Goal: Use online tool/utility: Utilize a website feature to perform a specific function

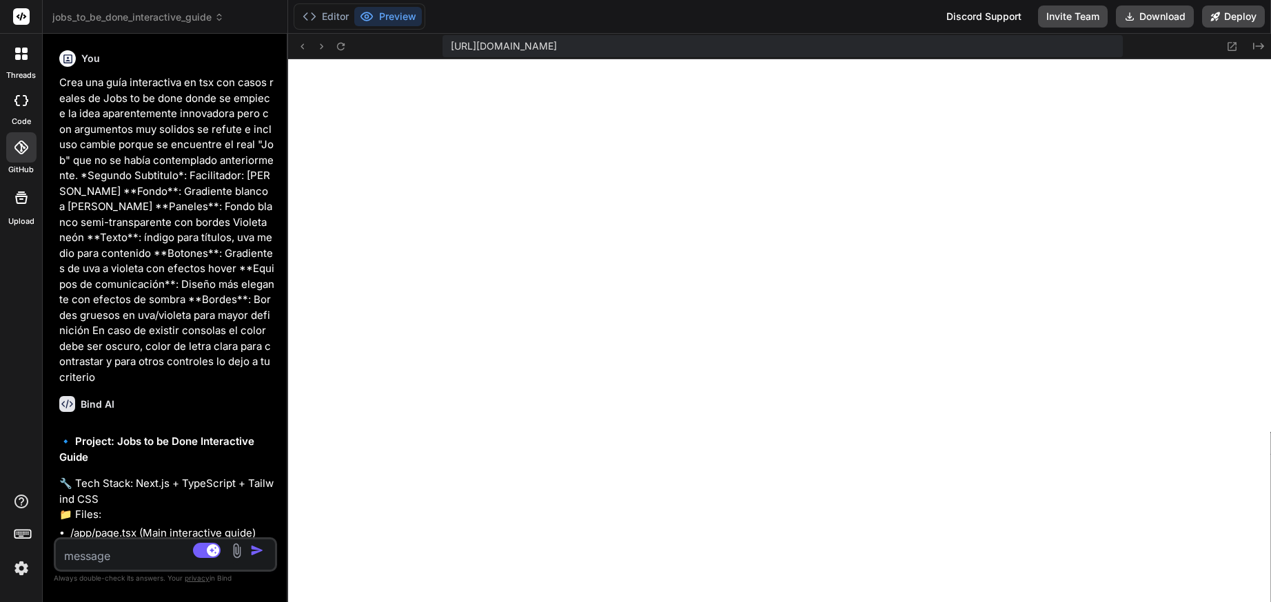
scroll to position [2186, 0]
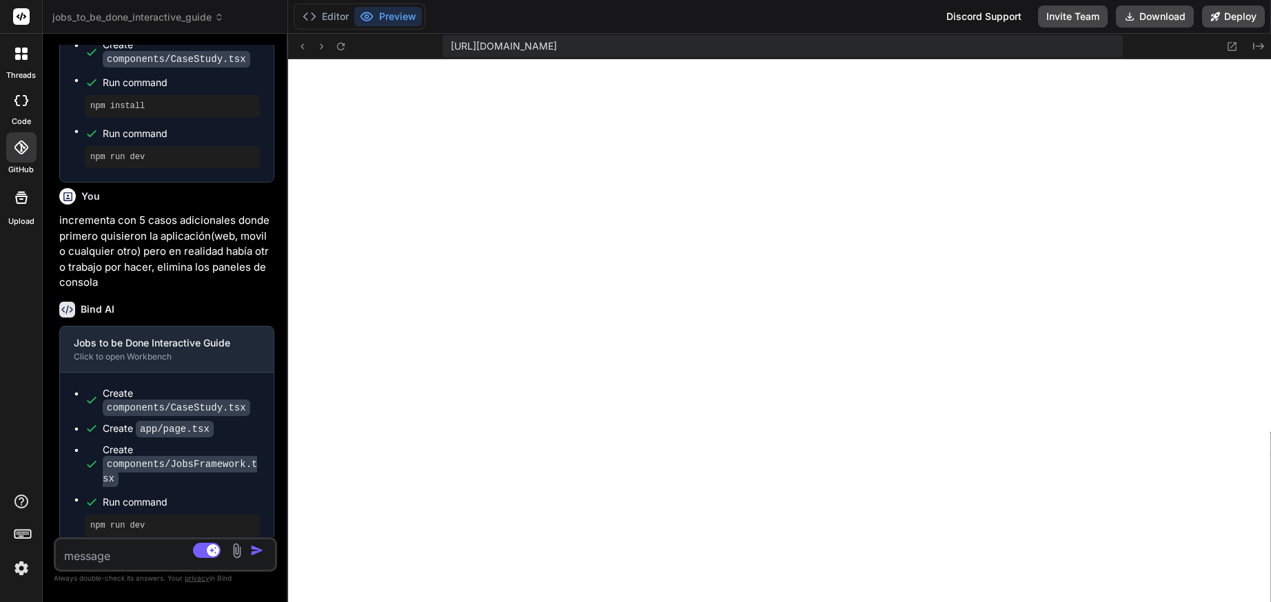
click at [123, 563] on textarea at bounding box center [147, 552] width 183 height 25
type textarea "c"
type textarea "x"
type textarea "cr"
type textarea "x"
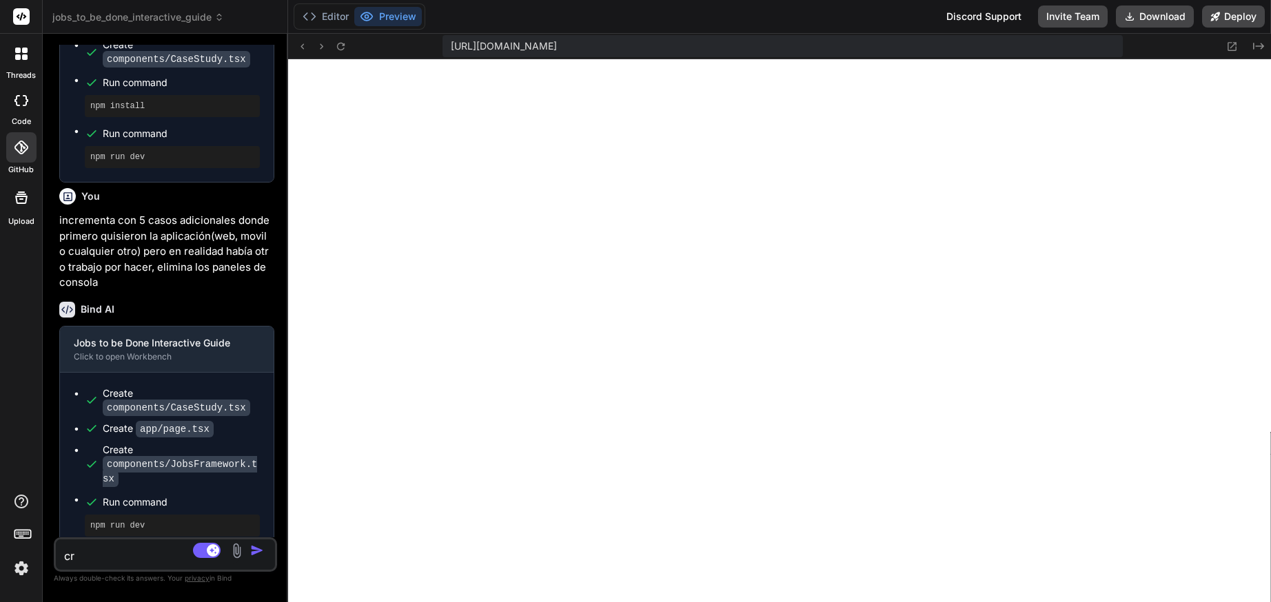
type textarea "cre"
type textarea "x"
type textarea "cr"
type textarea "x"
type textarea "c"
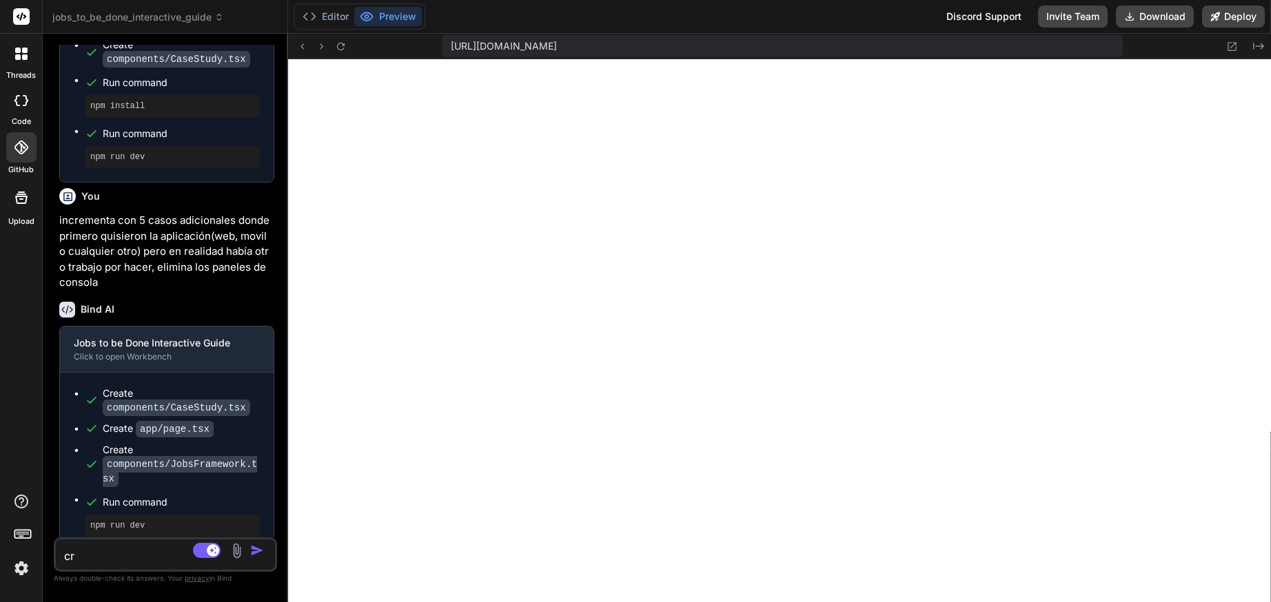
type textarea "x"
type textarea "d"
type textarea "x"
type textarea "di"
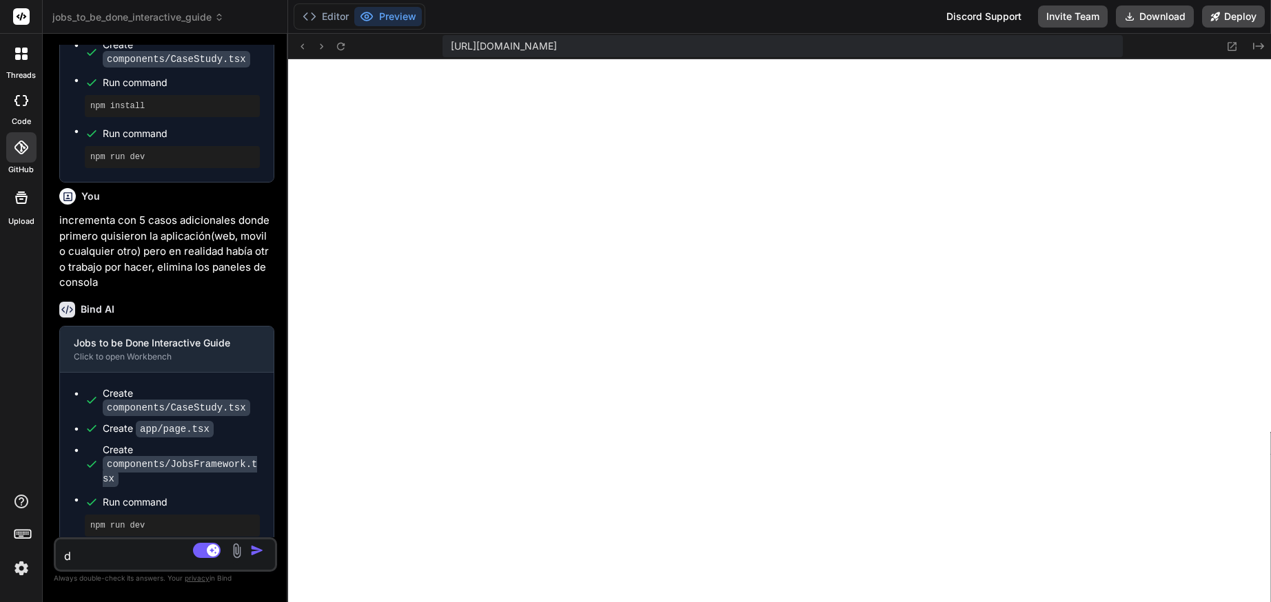
type textarea "x"
type textarea "dim"
type textarea "x"
type textarea "dime"
type textarea "x"
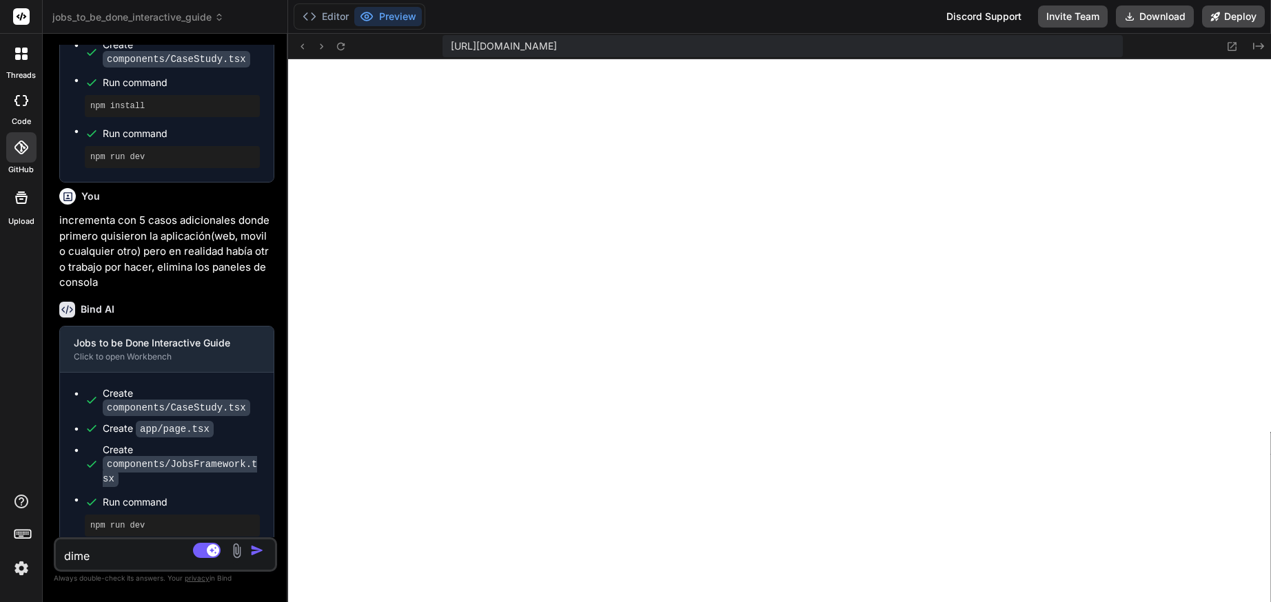
type textarea "dime"
type textarea "x"
type textarea "dime q"
type textarea "x"
type textarea "dime qu"
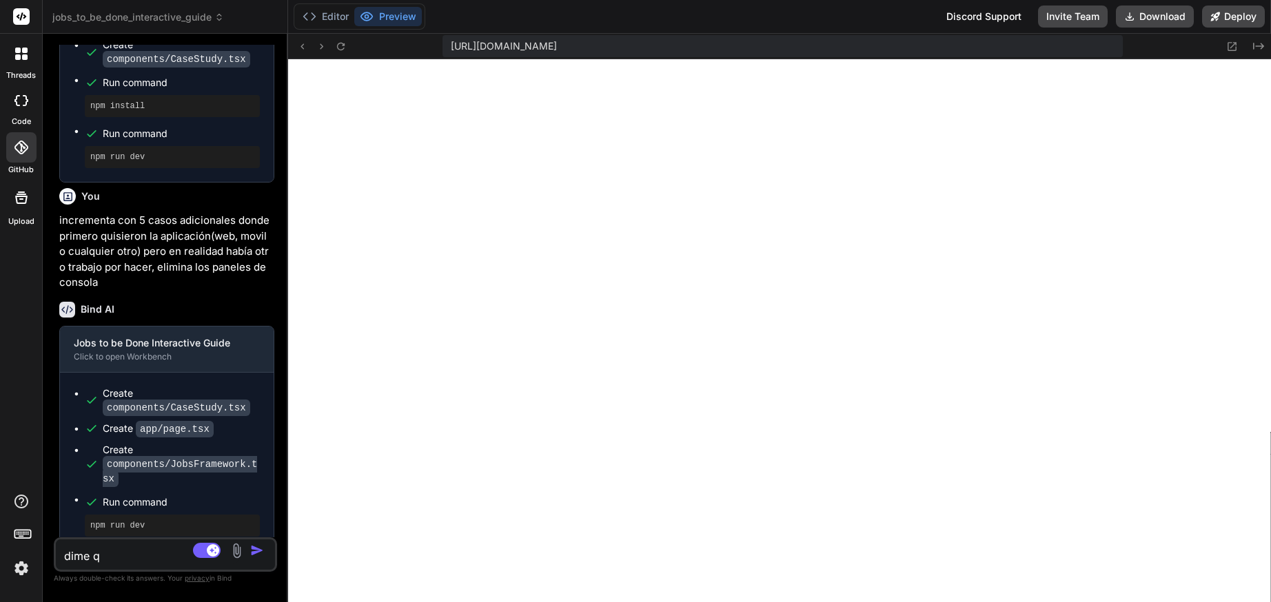
type textarea "x"
type textarea "dime que"
type textarea "x"
type textarea "dime que"
type textarea "x"
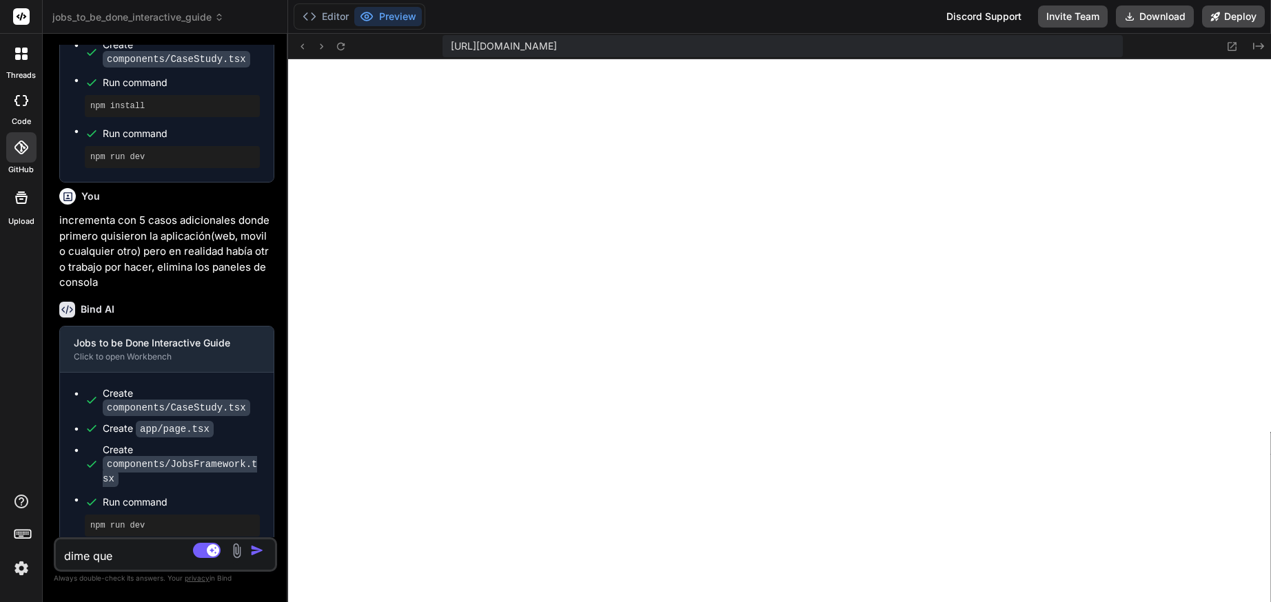
type textarea "dime que o"
type textarea "x"
type textarea "dime que ot"
type textarea "x"
type textarea "dime que otr"
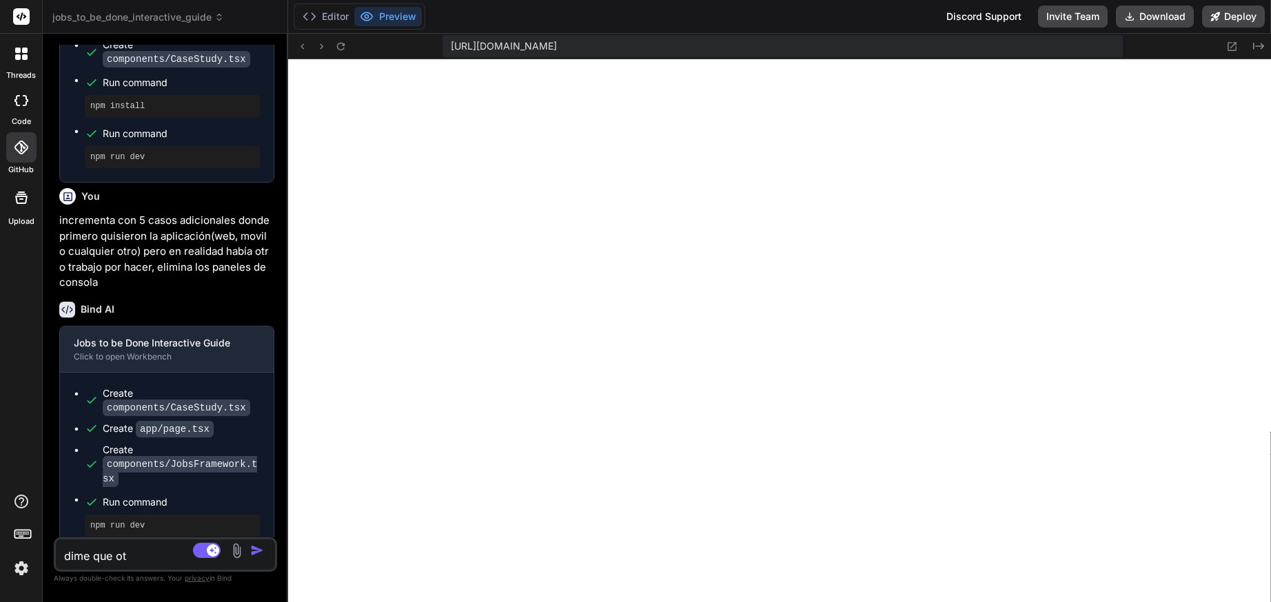
type textarea "x"
type textarea "dime que otro"
type textarea "x"
type textarea "dime que otroa"
type textarea "x"
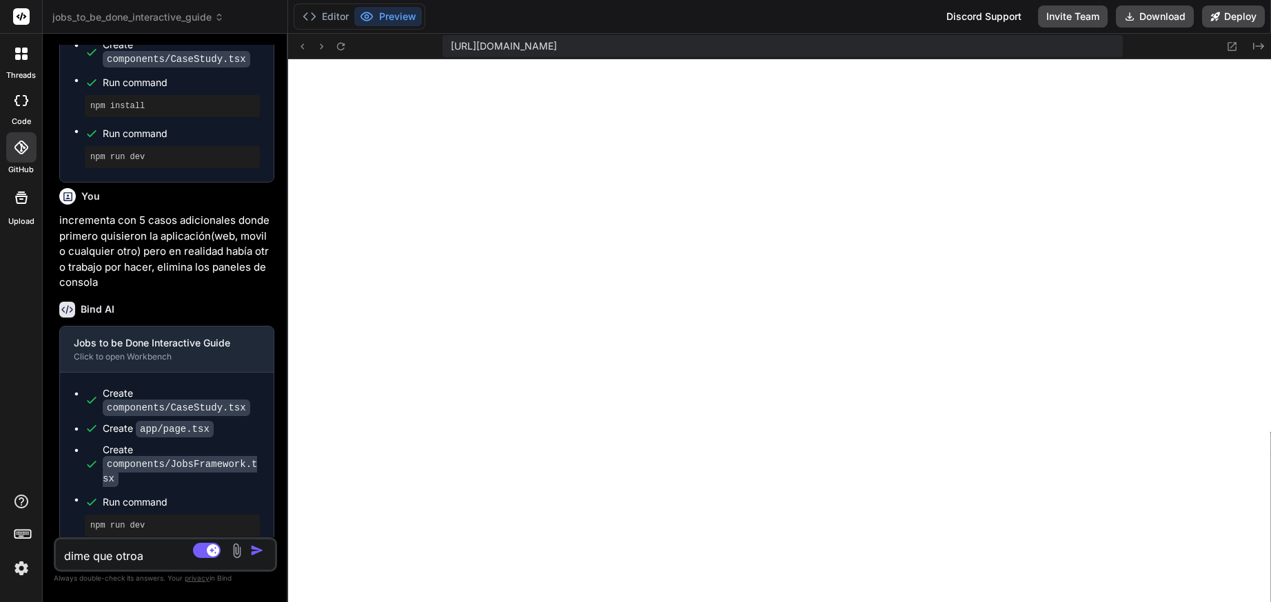
type textarea "dime que otro"
type textarea "x"
type textarea "dime que otros"
type textarea "x"
type textarea "dime que otros"
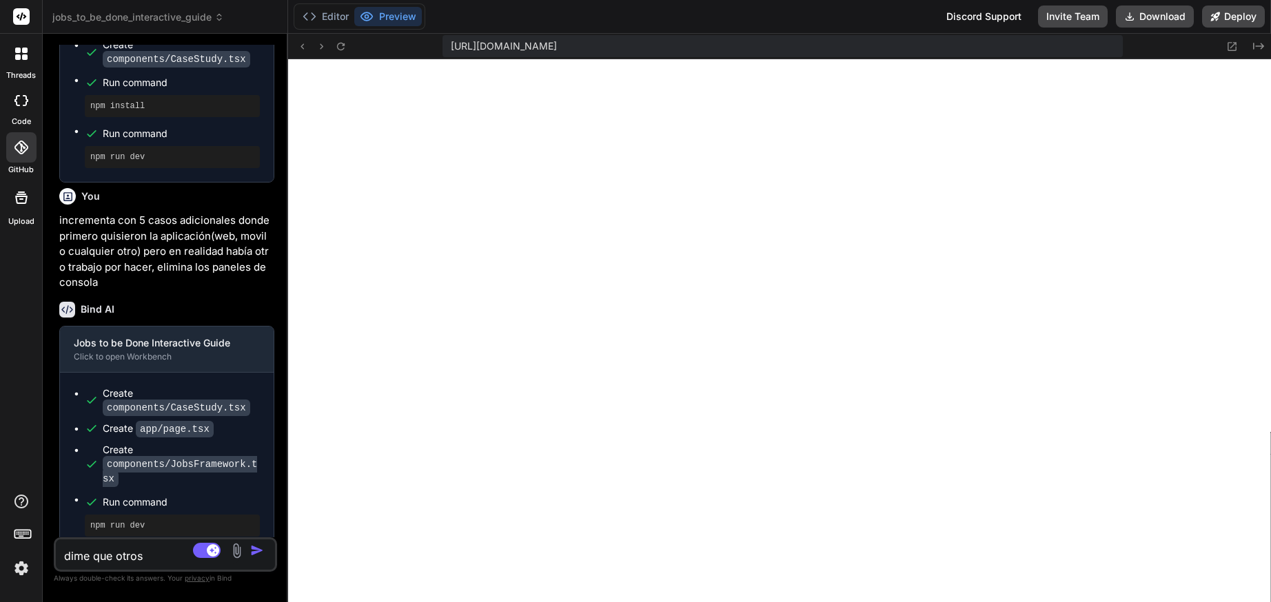
type textarea "x"
type textarea "dime que otros c"
type textarea "x"
type textarea "dime que otros ca"
type textarea "x"
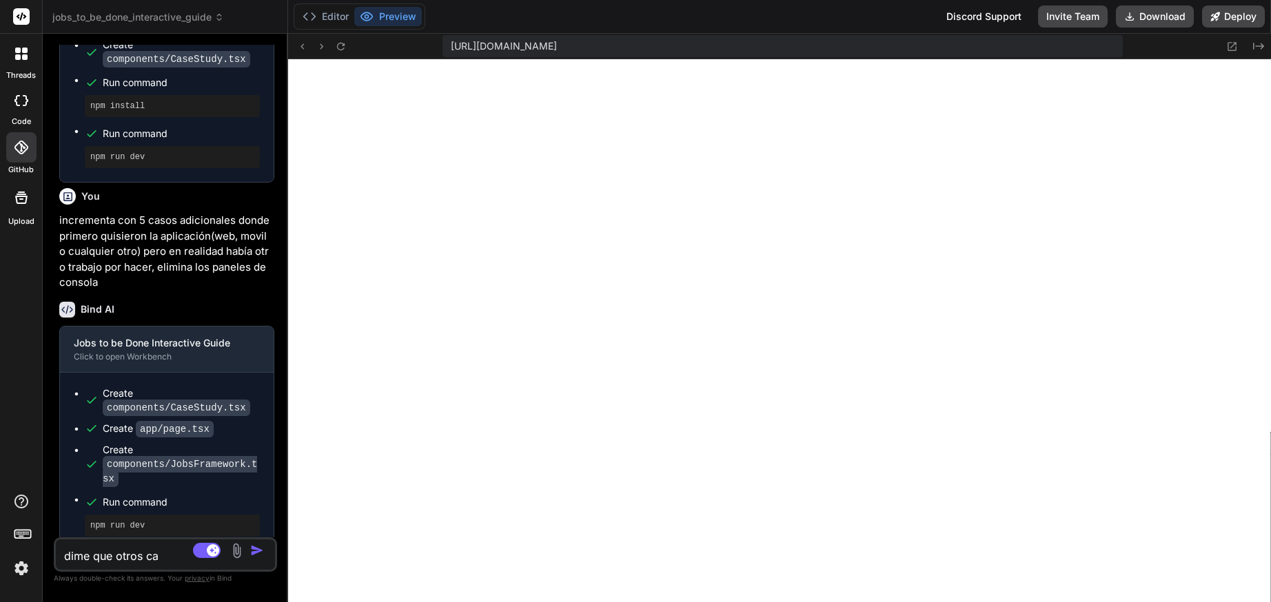
type textarea "dime que otros cas"
type textarea "x"
type textarea "dime que otros caso"
type textarea "x"
type textarea "dime que otros casos"
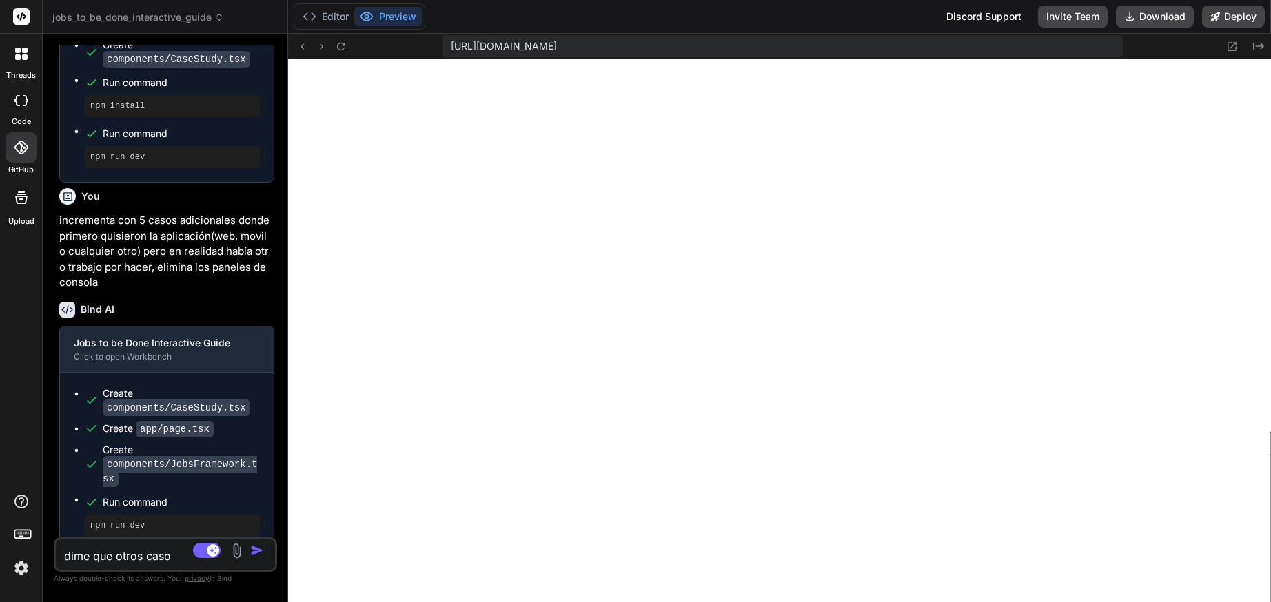
type textarea "x"
type textarea "dime que otros casos"
type textarea "x"
type textarea "dime que otros tcasos"
type textarea "x"
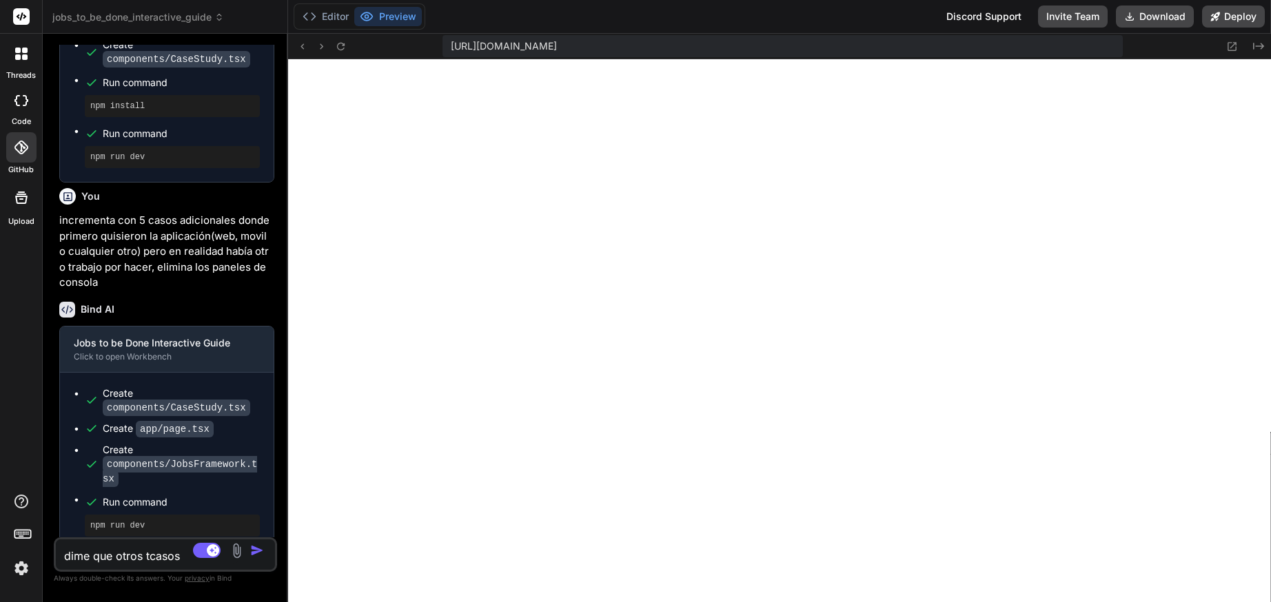
type textarea "dime que otros ticasos"
type textarea "x"
type textarea "dime que otros tipcasos"
type textarea "x"
type textarea "dime que otros tipocasos"
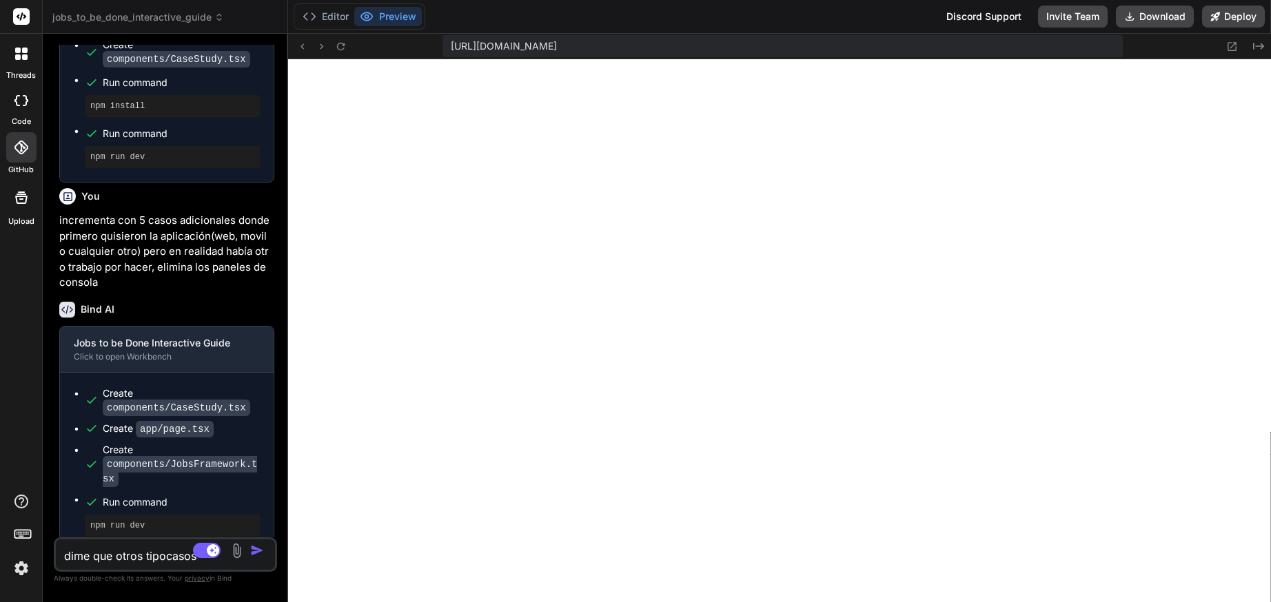
type textarea "x"
type textarea "dime que otros tiposcasos"
type textarea "x"
type textarea "dime que otros tipos casos"
type textarea "x"
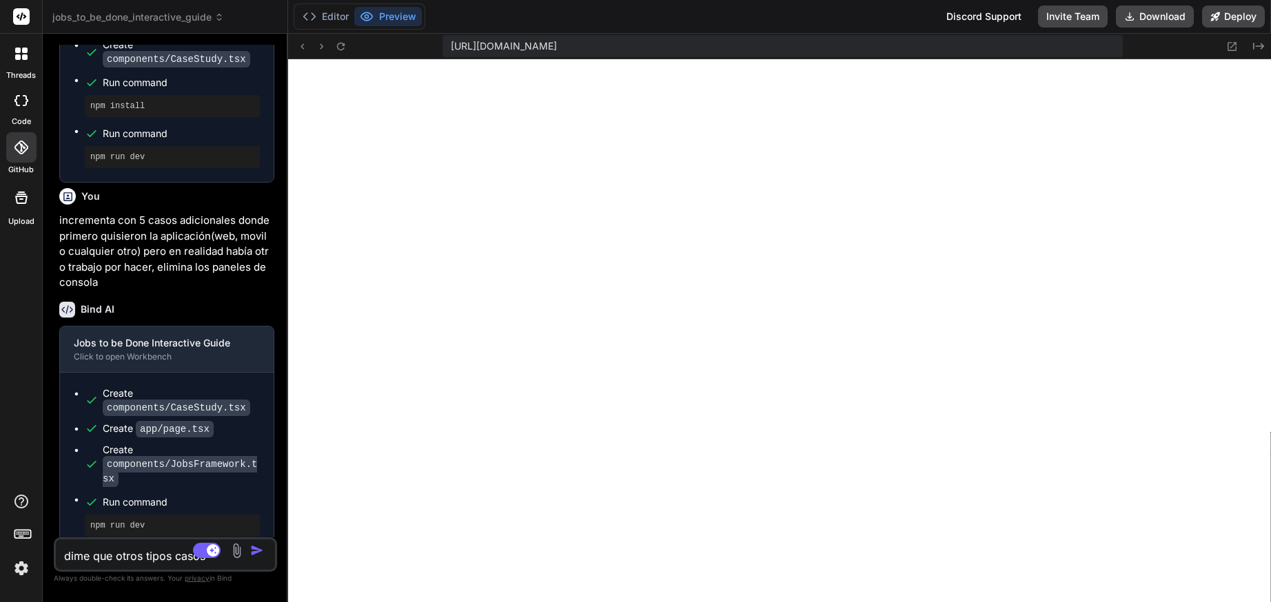
type textarea "dime que otros tipos dcasos"
type textarea "x"
type textarea "dime que otros tipos decasos"
type textarea "x"
type textarea "dime que otros tipos de casos"
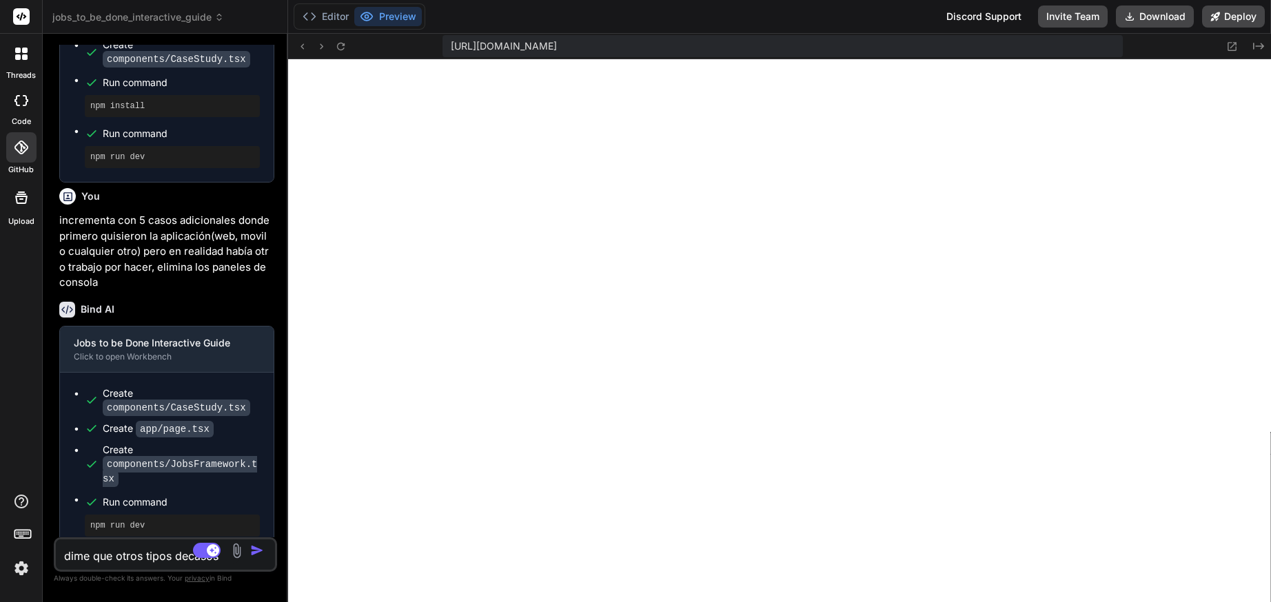
type textarea "x"
type textarea "dime que otros tipos de casos a"
type textarea "x"
type textarea "dime que otros tipos de casos ad"
type textarea "x"
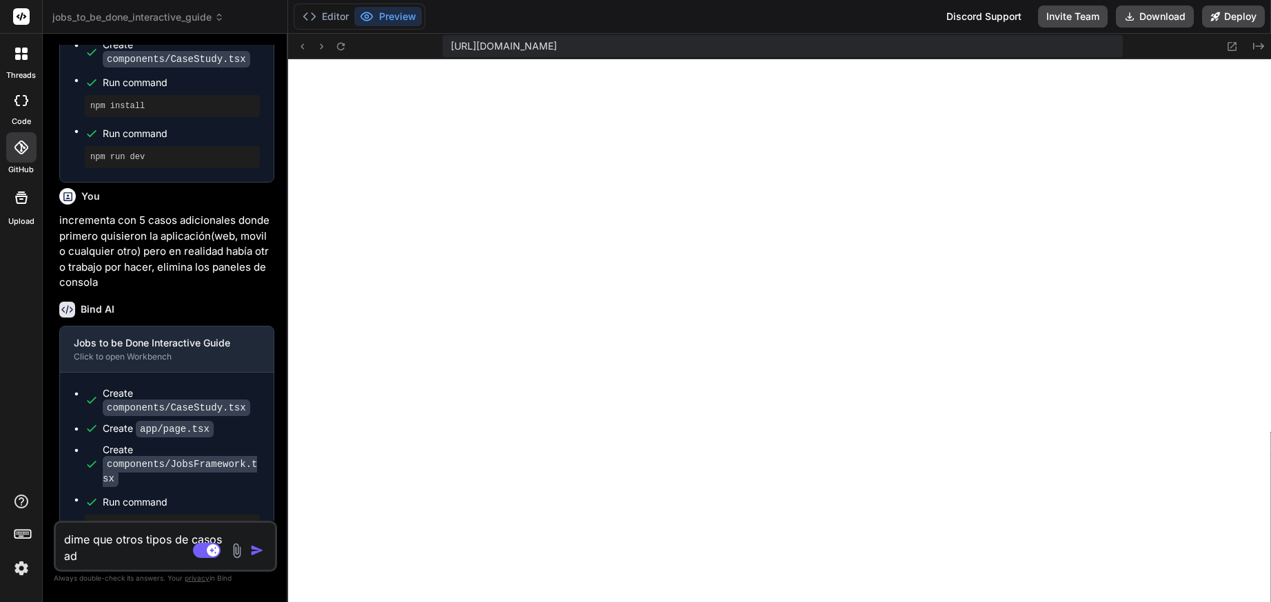
type textarea "dime que otros tipos de casos adi"
type textarea "x"
type textarea "dime que otros tipos de casos adic"
type textarea "x"
type textarea "dime que otros tipos de casos adici"
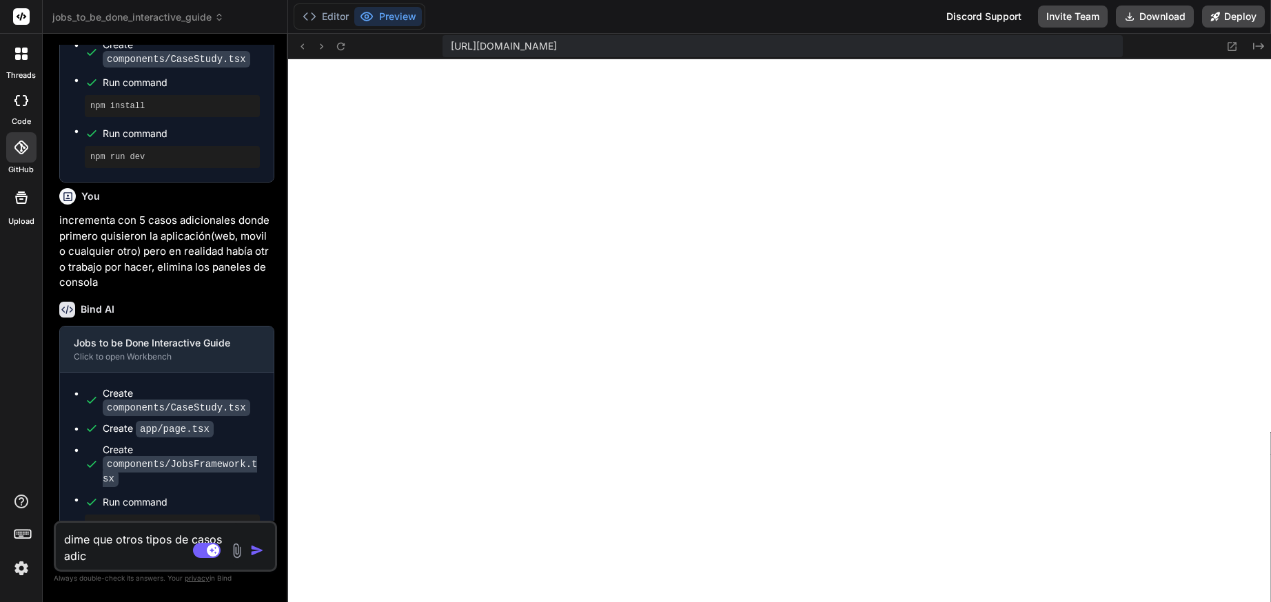
type textarea "x"
type textarea "dime que otros tipos de casos adicio"
type textarea "x"
type textarea "dime que otros tipos de casos adicion"
type textarea "x"
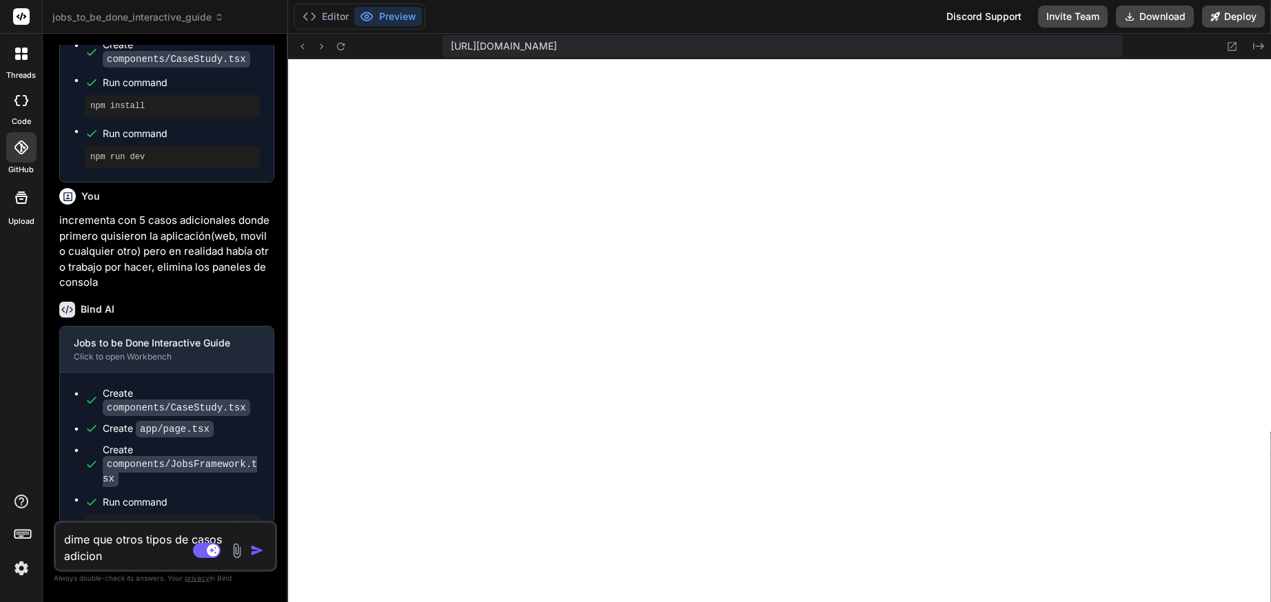
type textarea "dime que otros tipos de casos adiciona"
type textarea "x"
type textarea "dime que otros tipos de casos adicional"
type textarea "x"
type textarea "dime que otros tipos de casos adicionale"
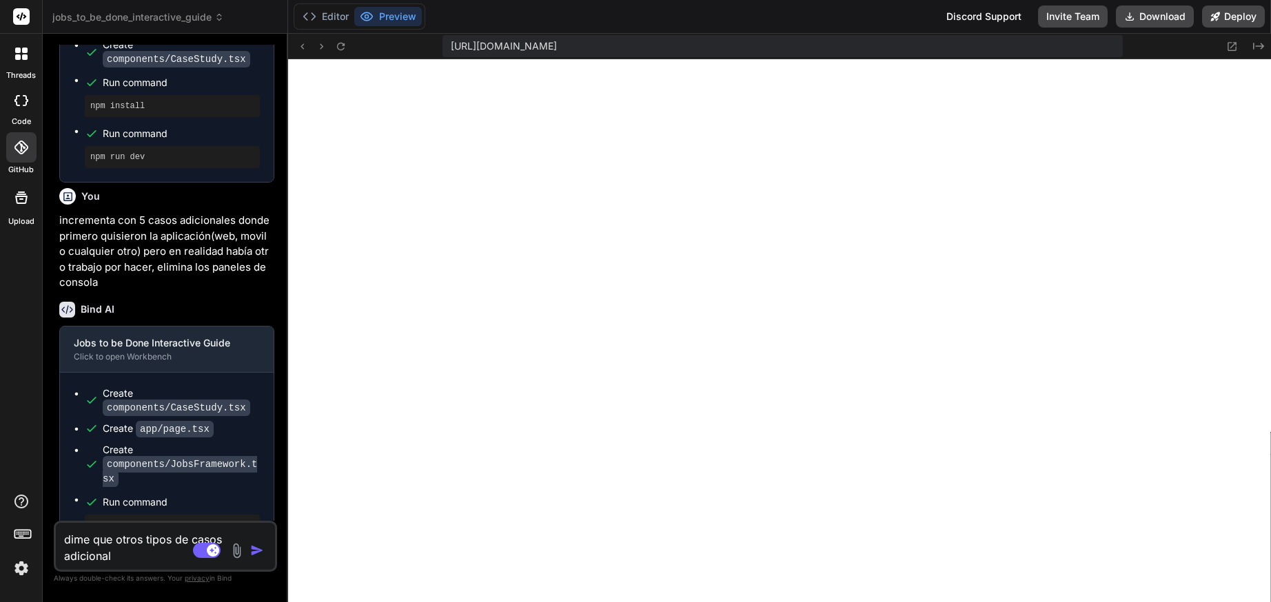
type textarea "x"
type textarea "dime que otros tipos de casos adicionales"
type textarea "x"
type textarea "dime que otros tipos de casos adicionales,"
type textarea "x"
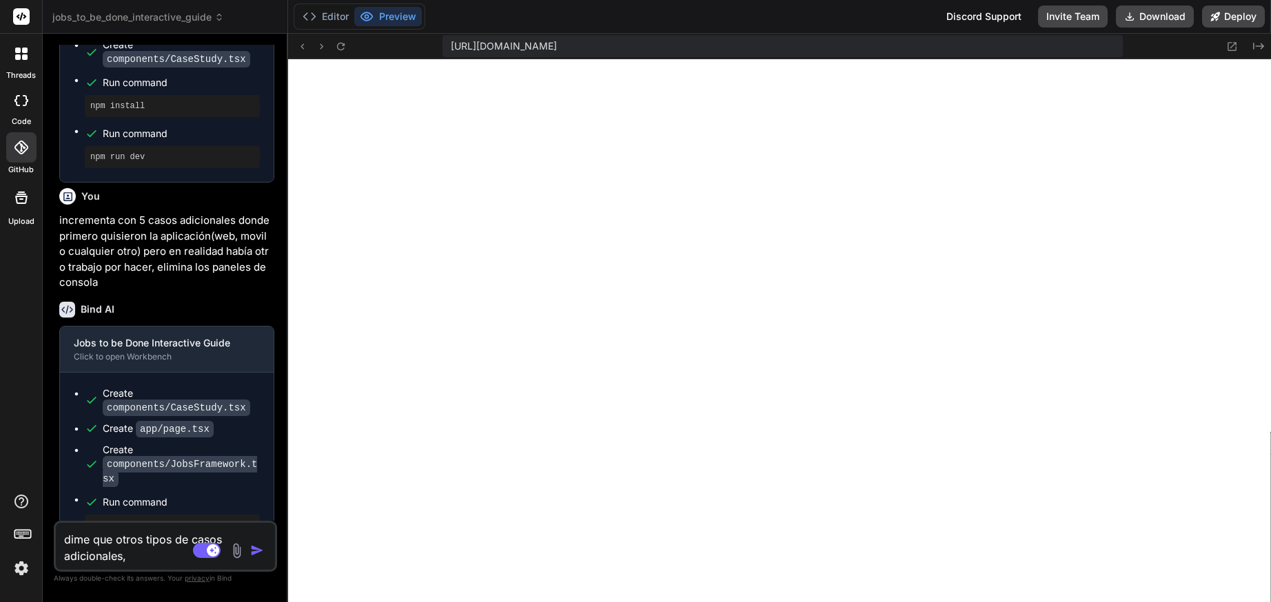
type textarea "dime que otros tipos de casos adicionales,"
type textarea "x"
type textarea "dime que otros tipos de casos adicionales, p"
type textarea "x"
type textarea "dime que otros tipos de casos adicionales, pu"
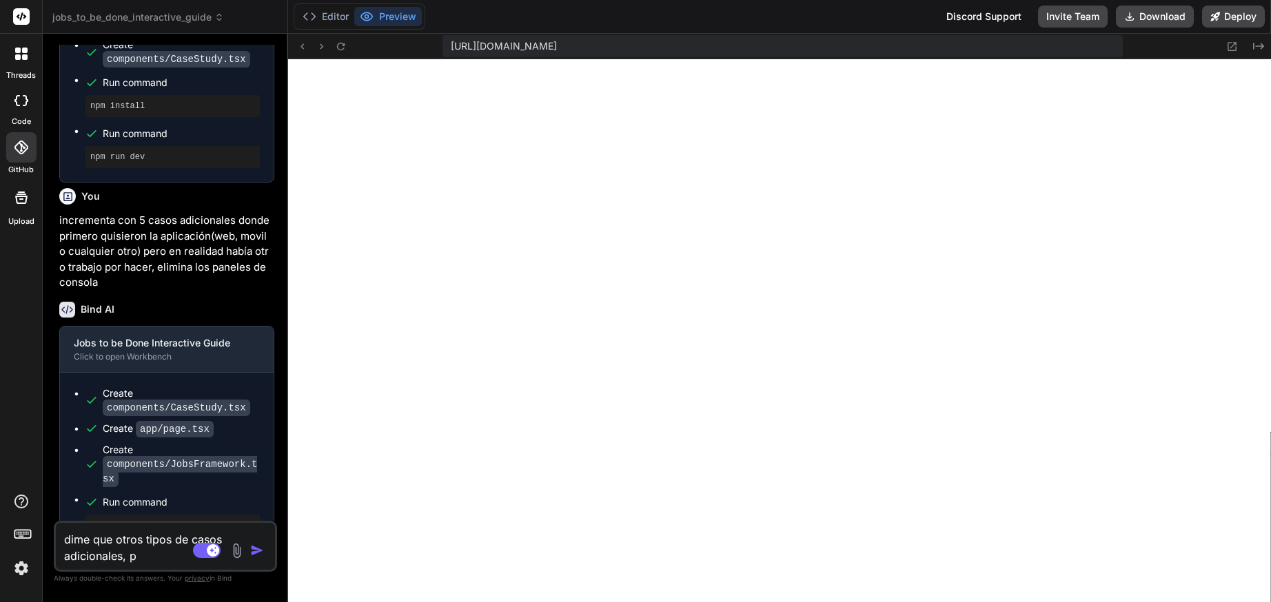
type textarea "x"
type textarea "dime que otros tipos de casos adicionales, pue"
type textarea "x"
type textarea "dime que otros tipos de casos adicionales, pued"
type textarea "x"
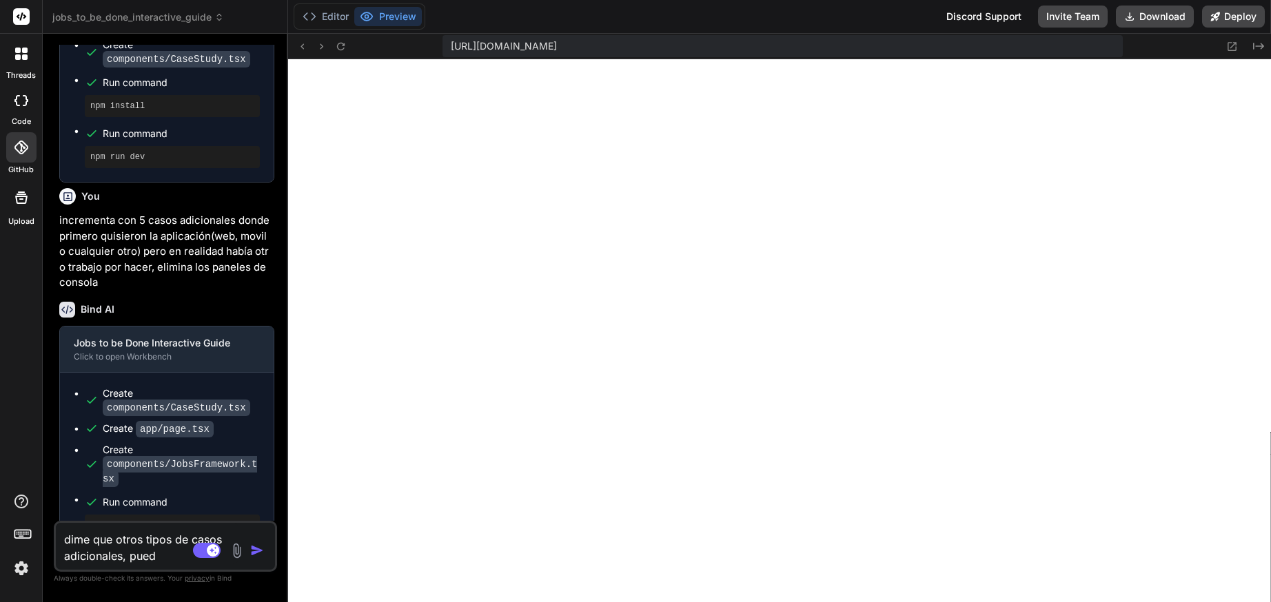
type textarea "dime que otros tipos de casos adicionales, puedo"
type textarea "x"
type textarea "dime que otros tipos de casos adicionales, puedo"
type textarea "x"
type textarea "dime que otros tipos de casos adicionales, puedo a"
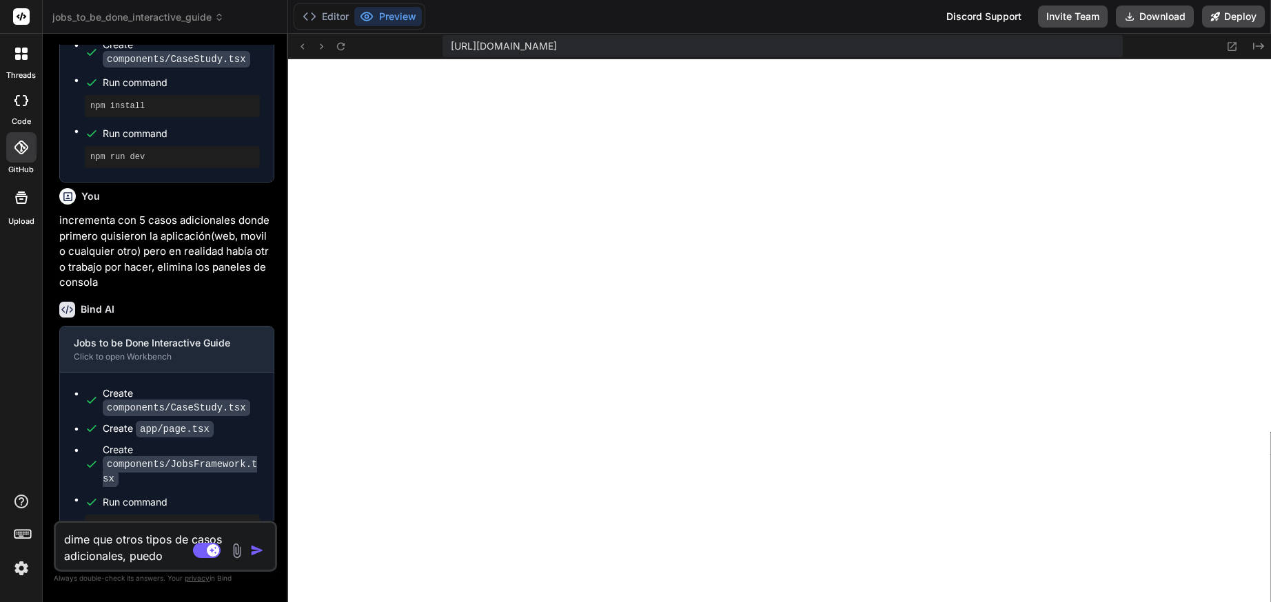
type textarea "x"
type textarea "dime que otros tipos de casos adicionales, puedo añ"
type textarea "x"
type textarea "dime que otros tipos de casos adicionales, puedo [PERSON_NAME]"
type textarea "x"
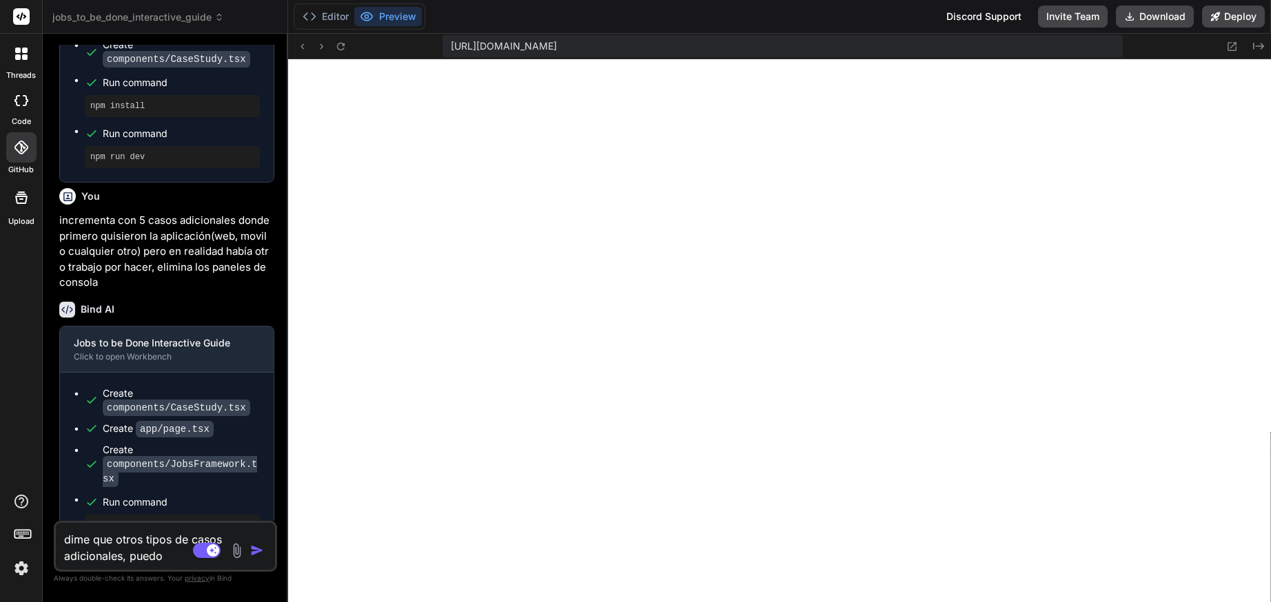
type textarea "dime que otros tipos de casos adicionales, puedo añad"
type textarea "x"
type textarea "dime que otros tipos de casos adicionales, puedo añadi"
type textarea "x"
type textarea "dime que otros tipos de casos adicionales, puedo añadir"
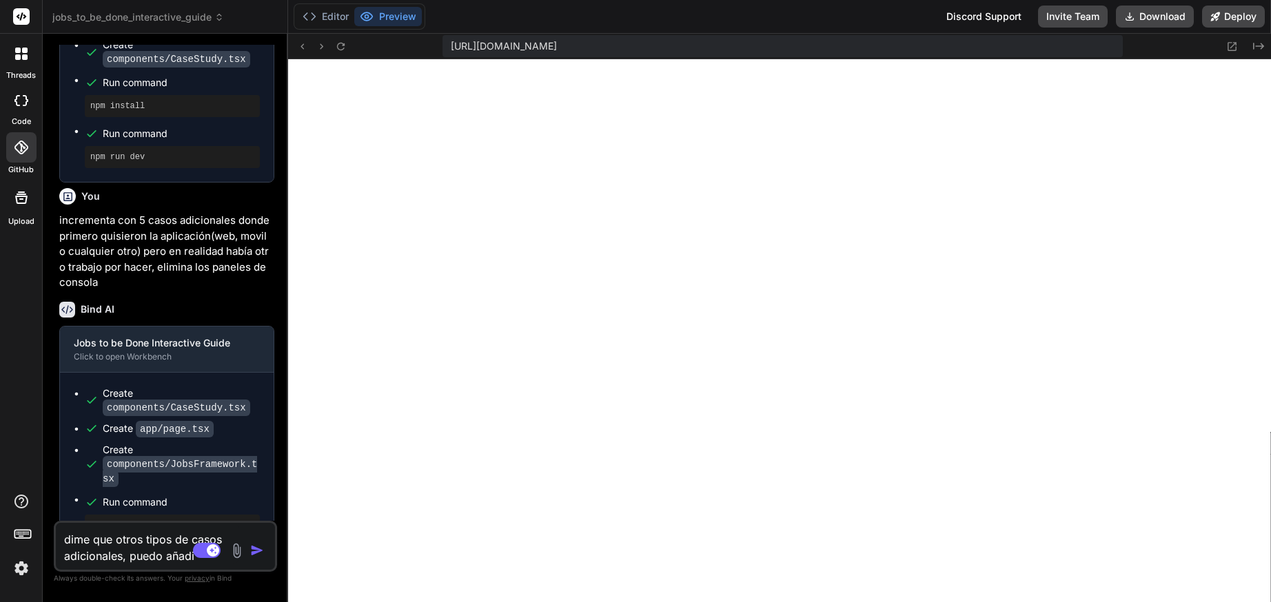
type textarea "x"
click at [125, 555] on textarea "dime que otros tipos de casos adicionales, puedo añadir" at bounding box center [147, 543] width 183 height 41
type textarea "dime que otros tipos de casos adicionales puedo añadir"
type textarea "x"
type textarea "dime que otros tipos de casos adicionales puedo añadir"
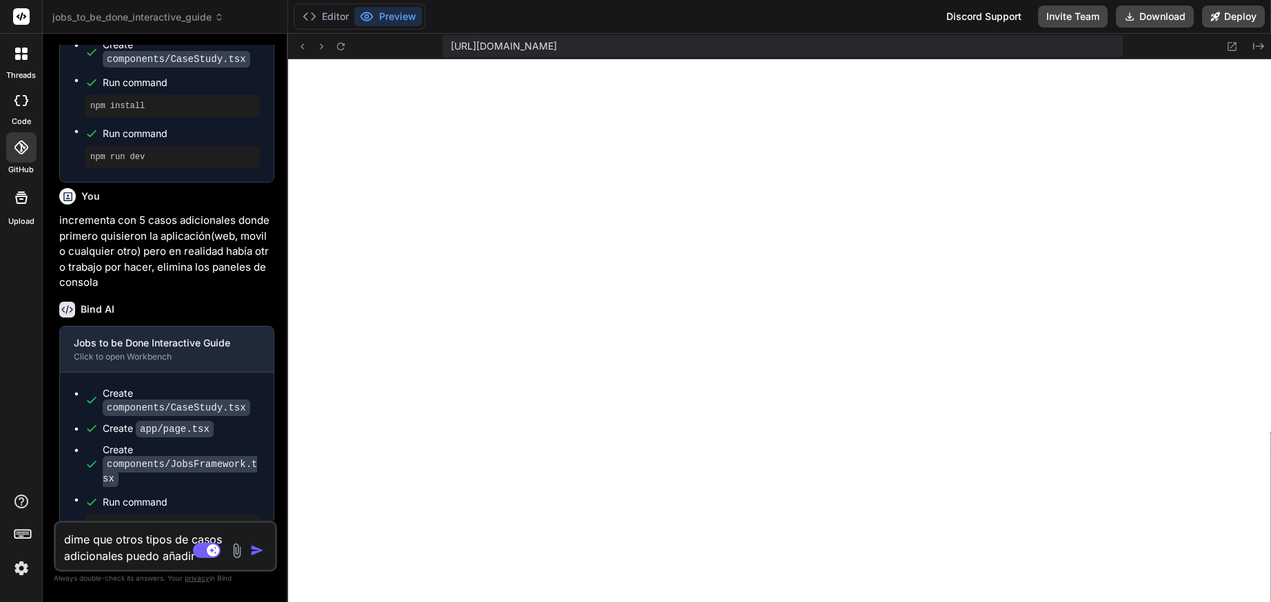
click at [257, 551] on img "button" at bounding box center [257, 551] width 14 height 14
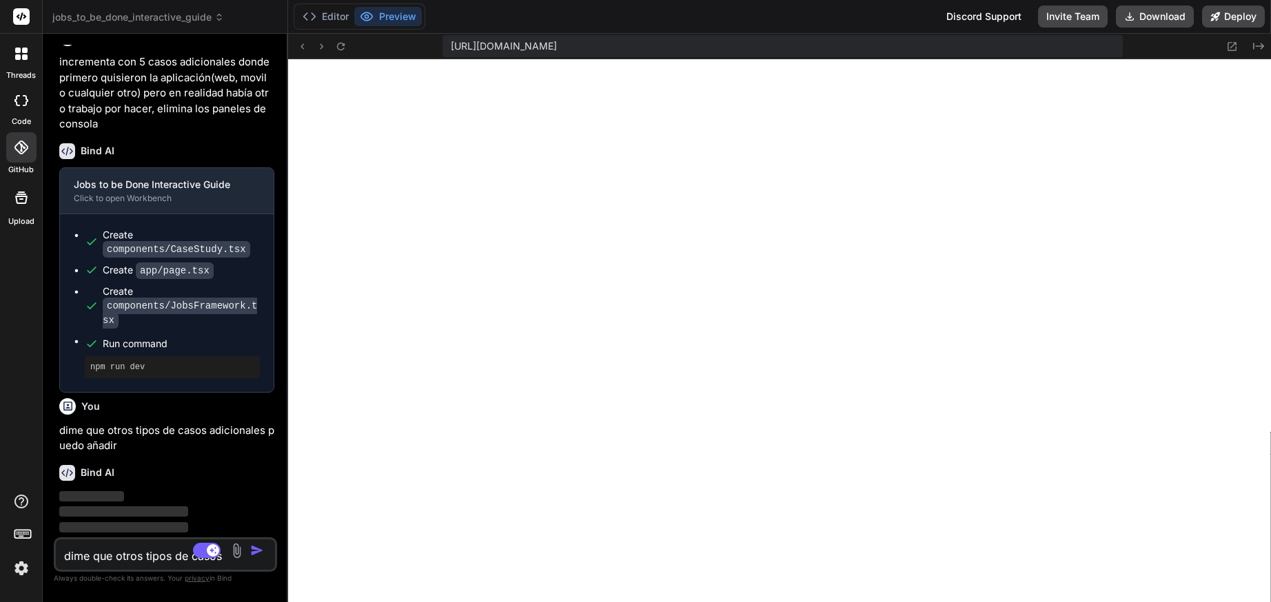
scroll to position [1304, 0]
type textarea "x"
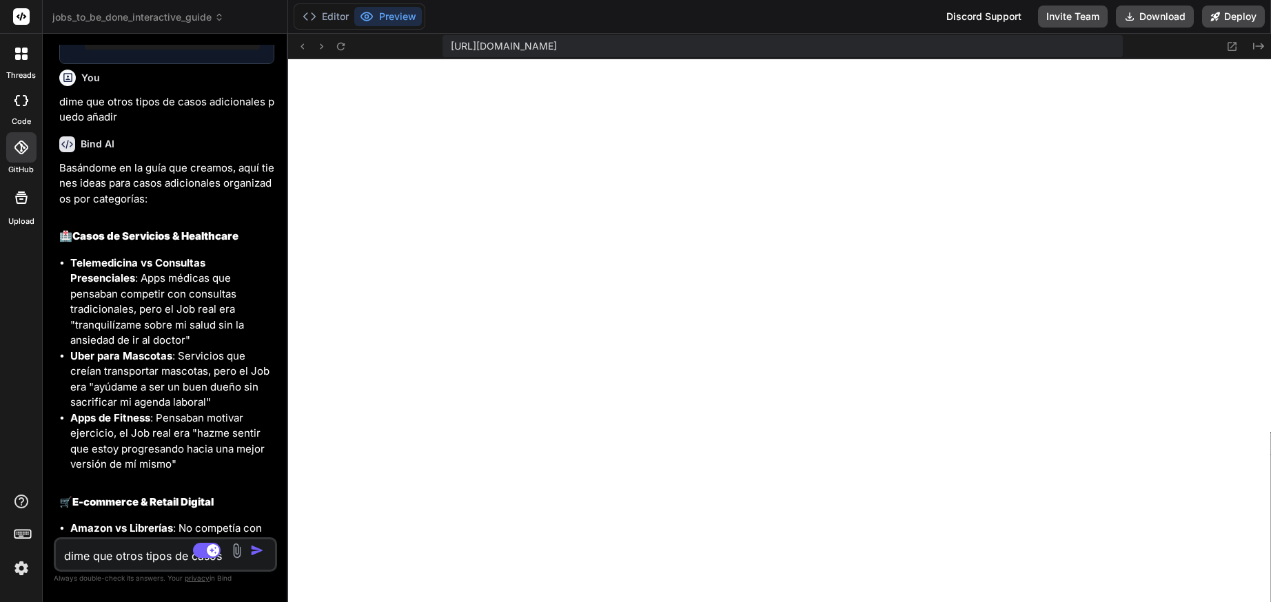
scroll to position [1656, 0]
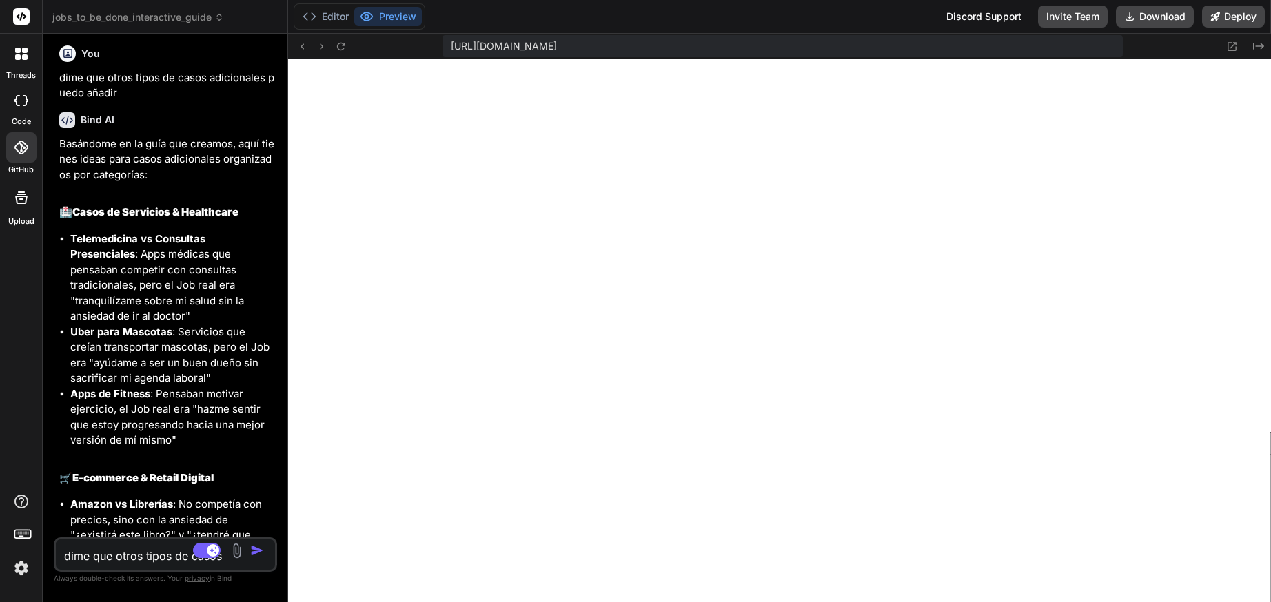
click at [98, 556] on textarea "dime que otros tipos de casos adicionales puedo añadir" at bounding box center [147, 552] width 183 height 25
type textarea "i"
type textarea "x"
type textarea "im"
type textarea "x"
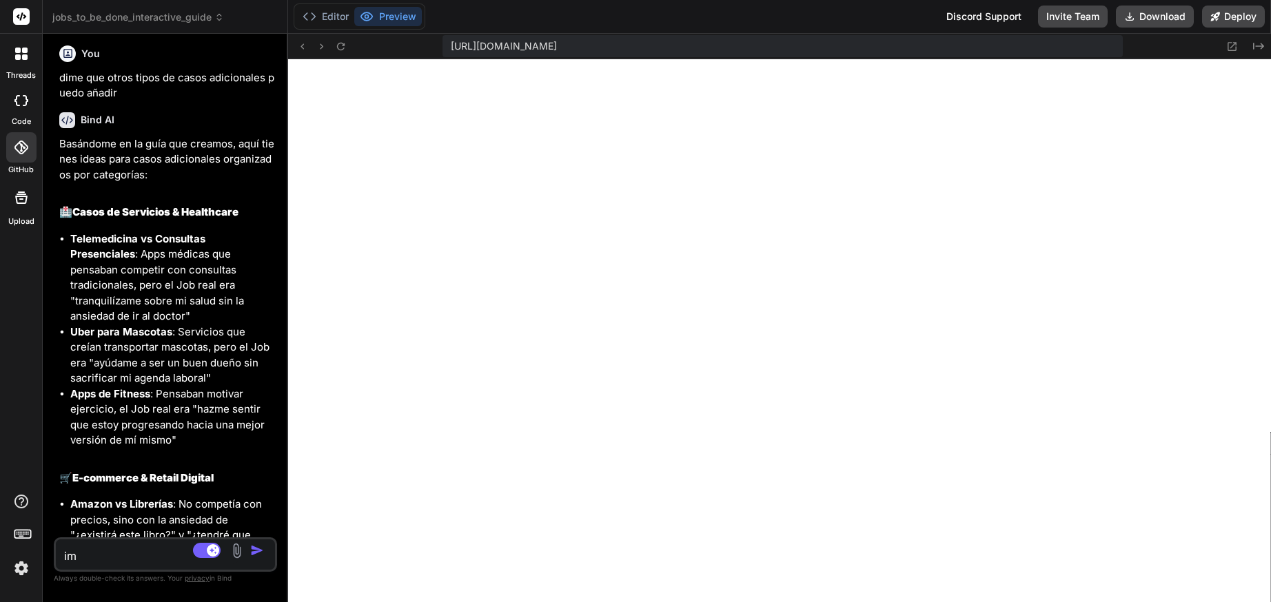
type textarea "imp"
type textarea "x"
type textarea "impl"
type textarea "x"
type textarea "imple"
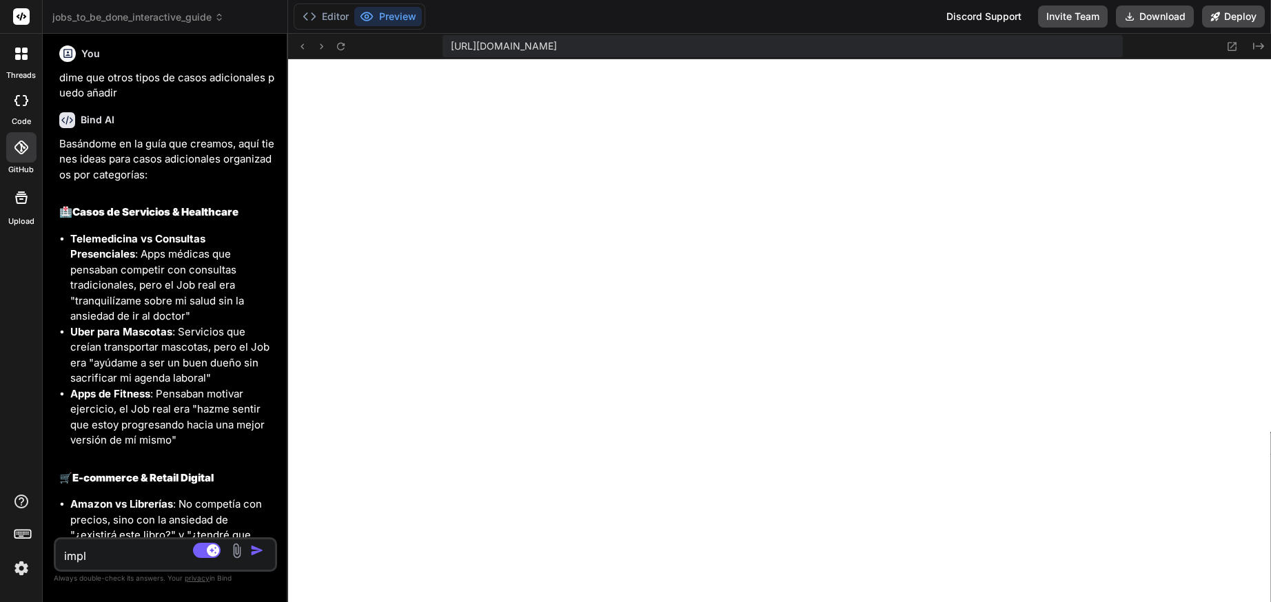
type textarea "x"
type textarea "implem"
type textarea "x"
type textarea "impleme"
type textarea "x"
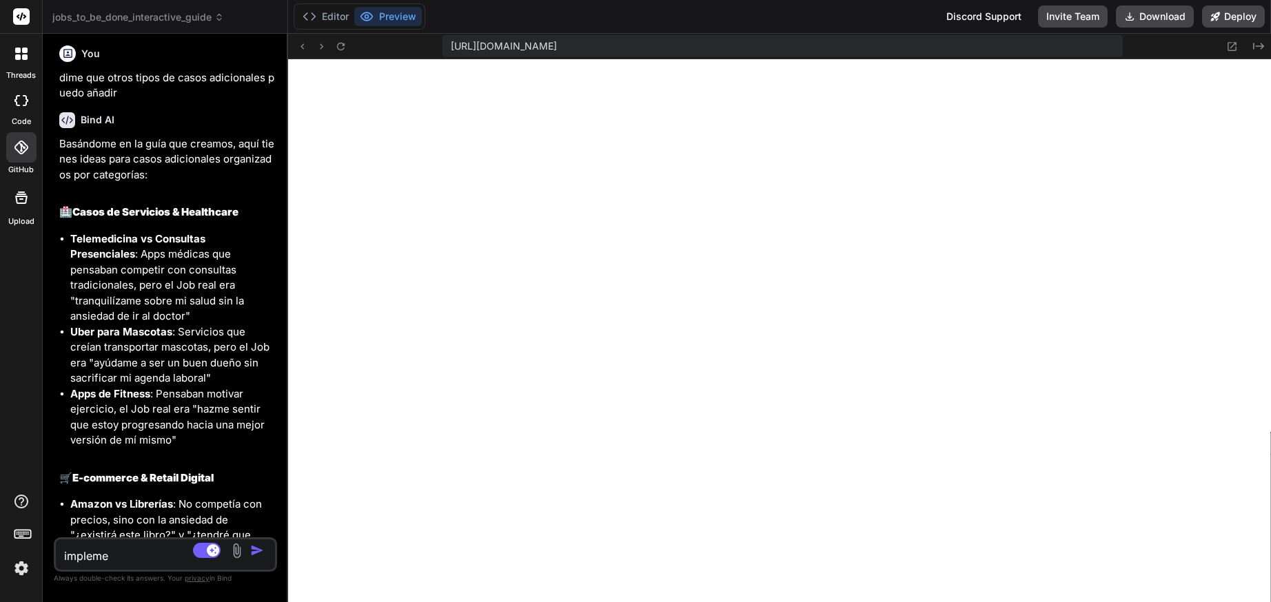
type textarea "implemen"
type textarea "x"
type textarea "implement"
type textarea "x"
type textarea "implementa"
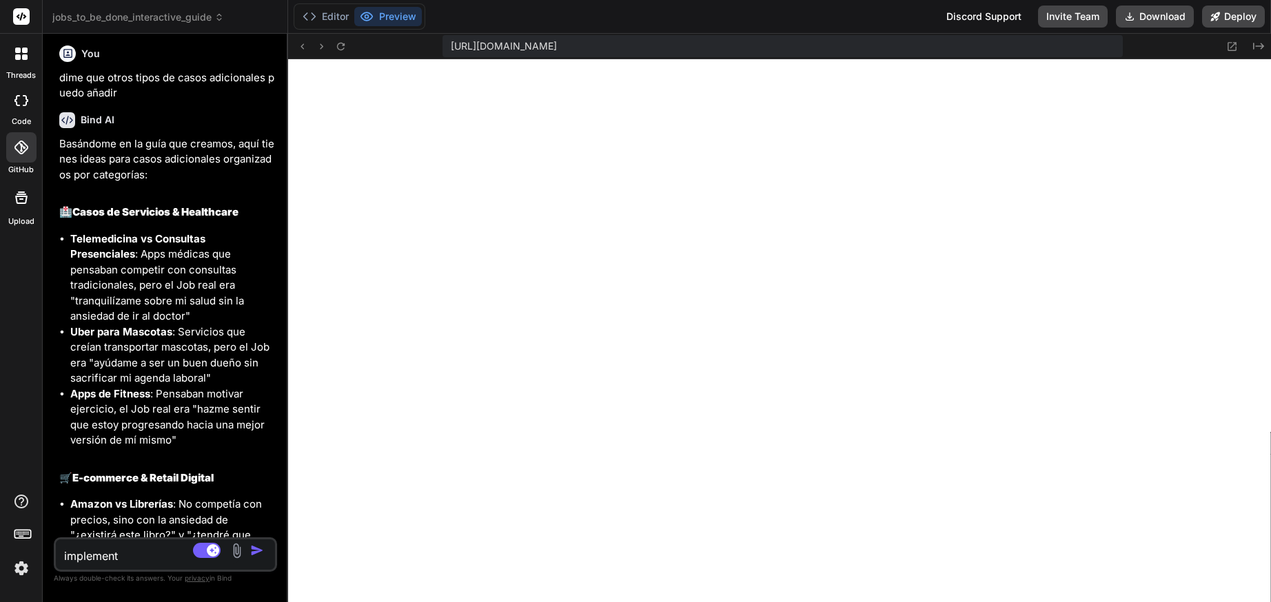
type textarea "x"
type textarea "implementa"
type textarea "x"
type textarea "implementa l"
type textarea "x"
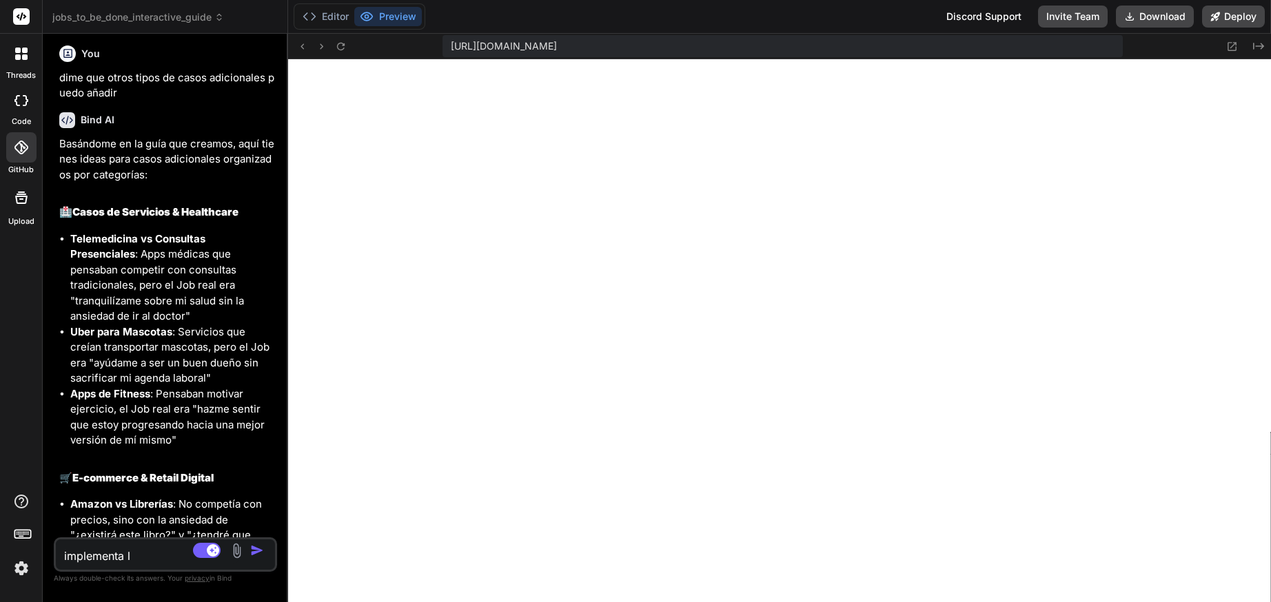
type textarea "implementa lo"
type textarea "x"
type textarea "implementa los"
type textarea "x"
type textarea "implementa los"
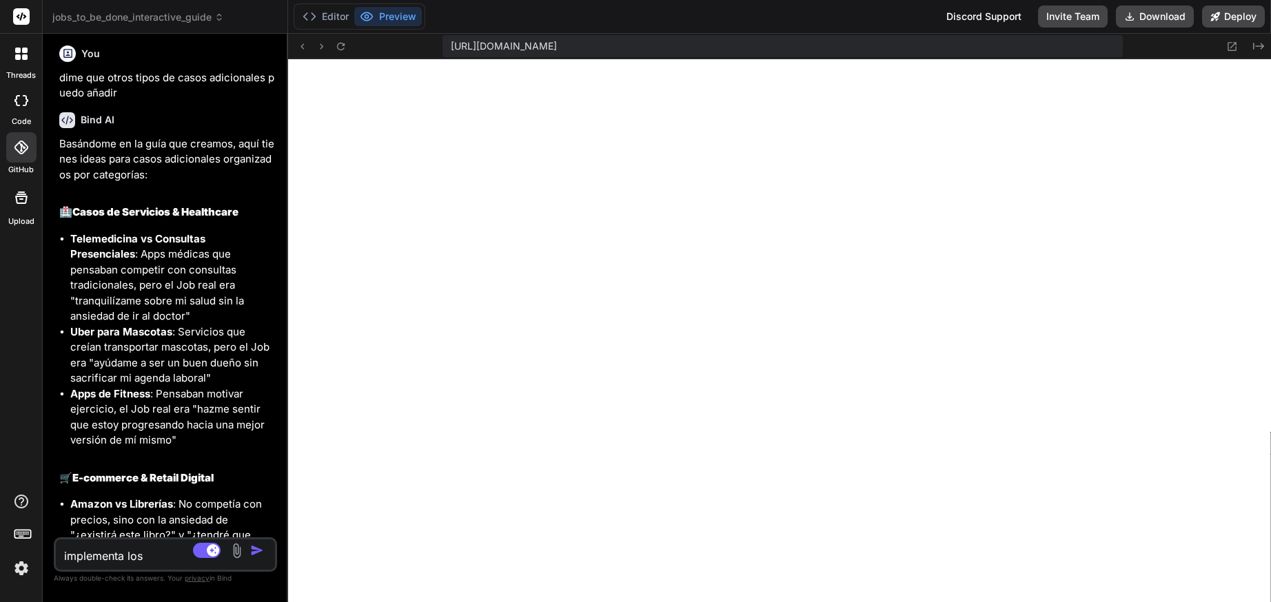
type textarea "x"
type textarea "implementa los c"
type textarea "x"
type textarea "implementa los ca"
type textarea "x"
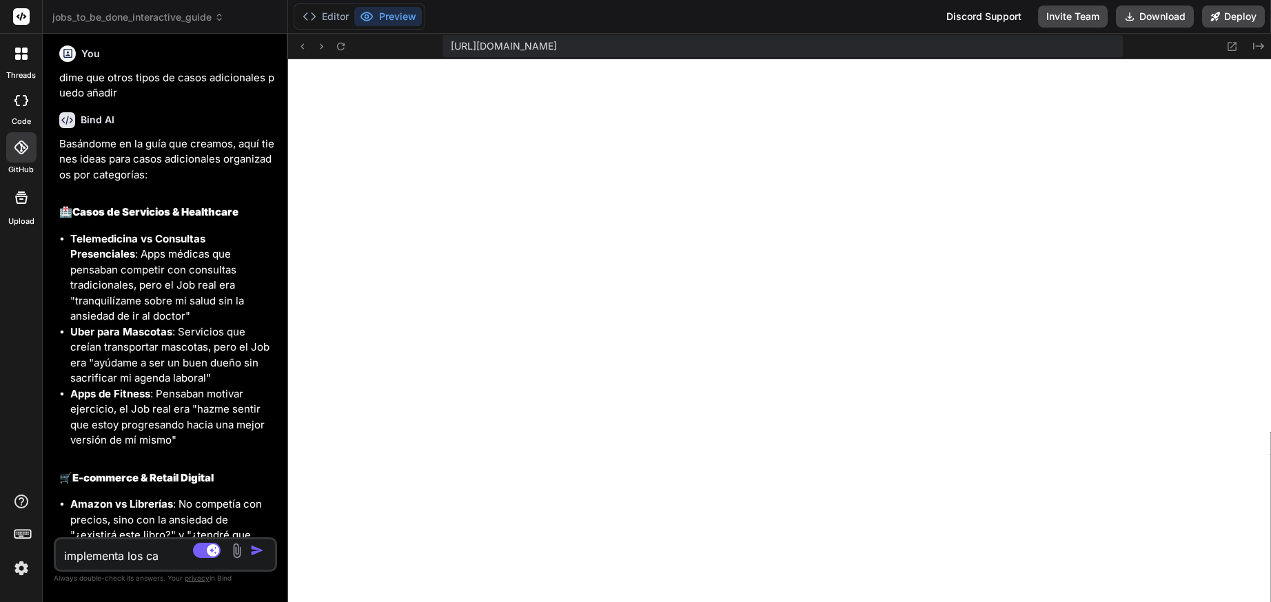
type textarea "implementa los cas"
type textarea "x"
type textarea "implementa los caso"
type textarea "x"
type textarea "implementa los casos"
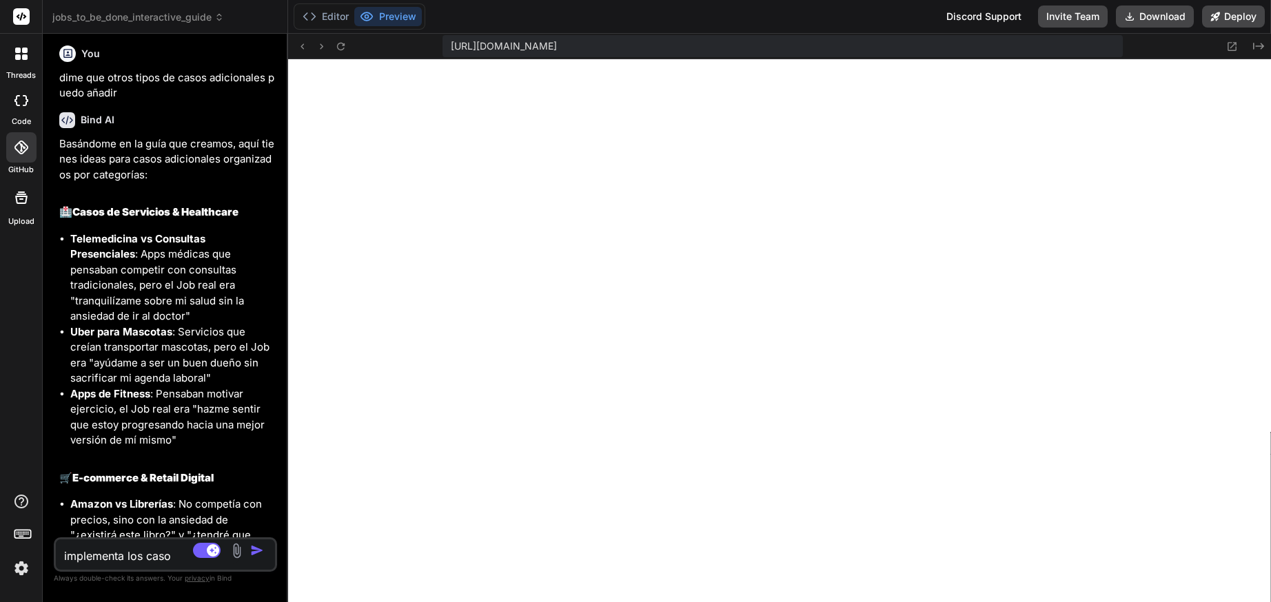
type textarea "x"
type textarea "implementa los casos"
type textarea "x"
type textarea "implementa los casos q"
type textarea "x"
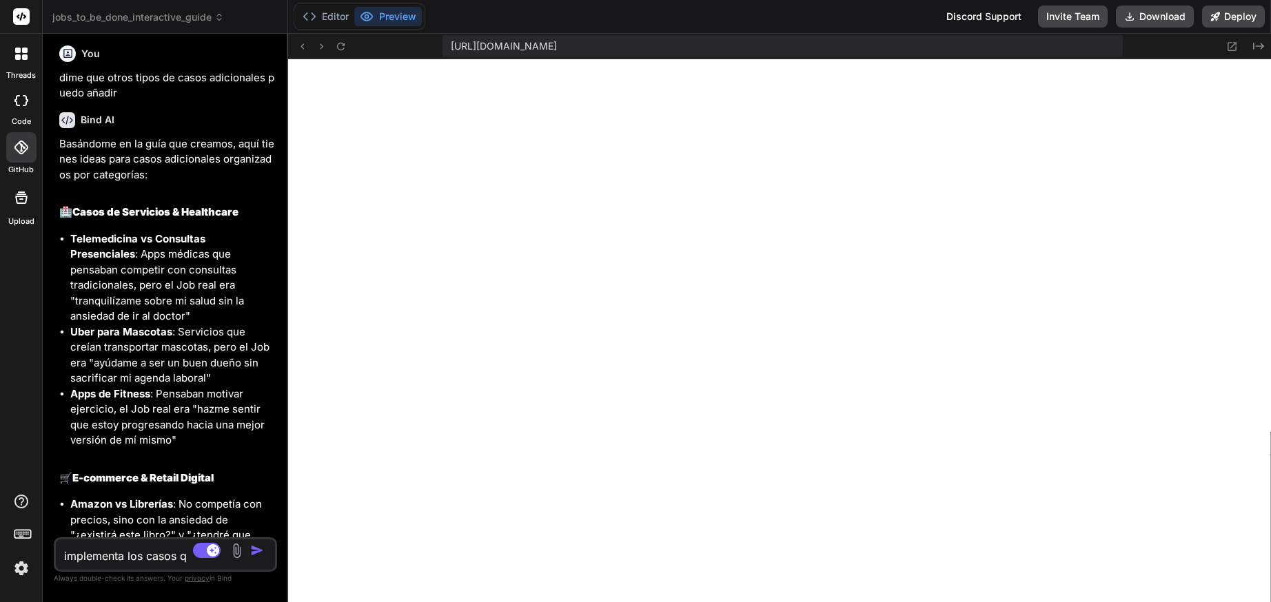
type textarea "implementa los casos qu"
type textarea "x"
type textarea "implementa los casos que"
type textarea "x"
type textarea "implementa los casos que"
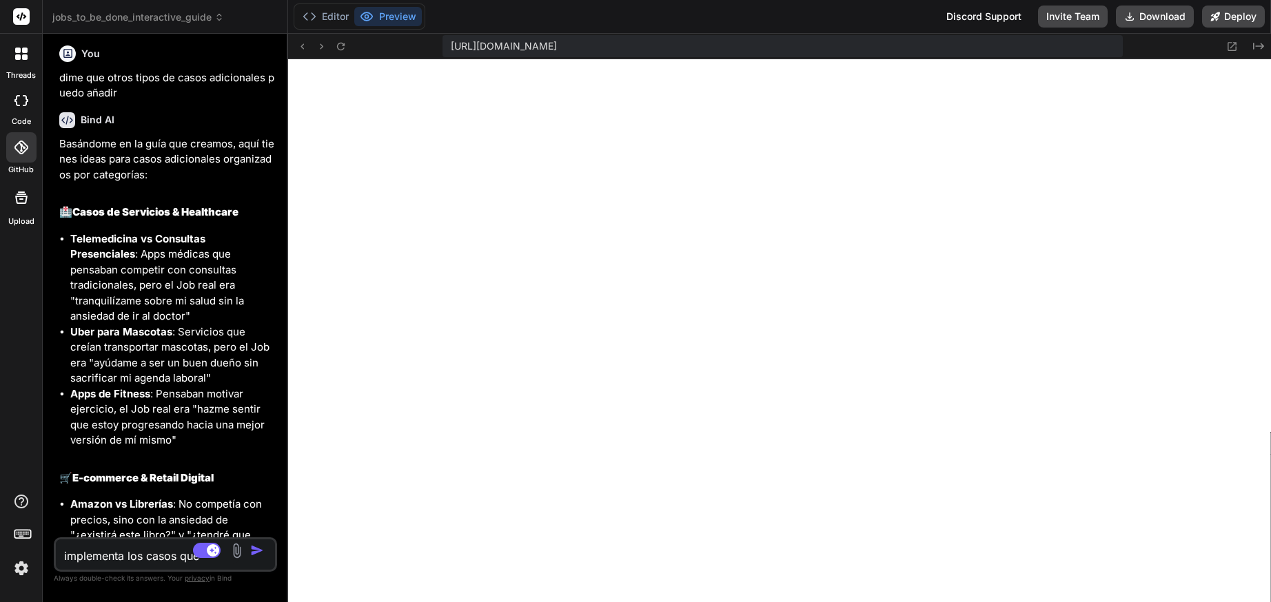
type textarea "x"
type textarea "implementa los casos que m"
type textarea "x"
type textarea "implementa los casos que me"
type textarea "x"
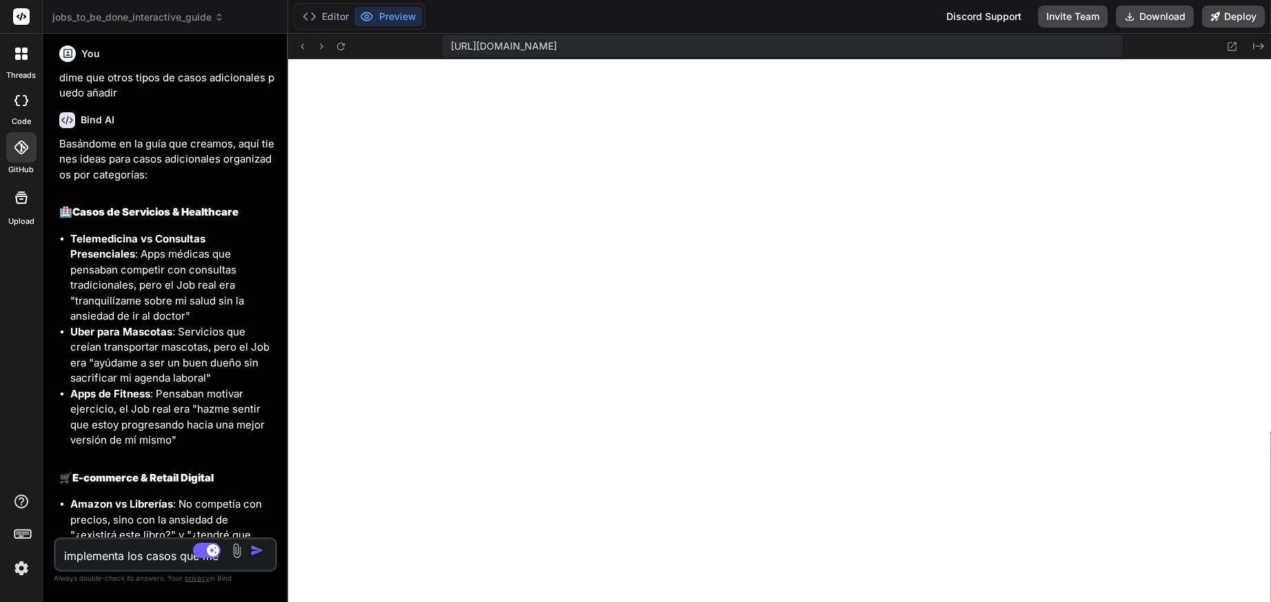
type textarea "implementa los casos que me"
type textarea "x"
type textarea "implementa los casos que me s"
type textarea "x"
type textarea "implementa los casos que me su"
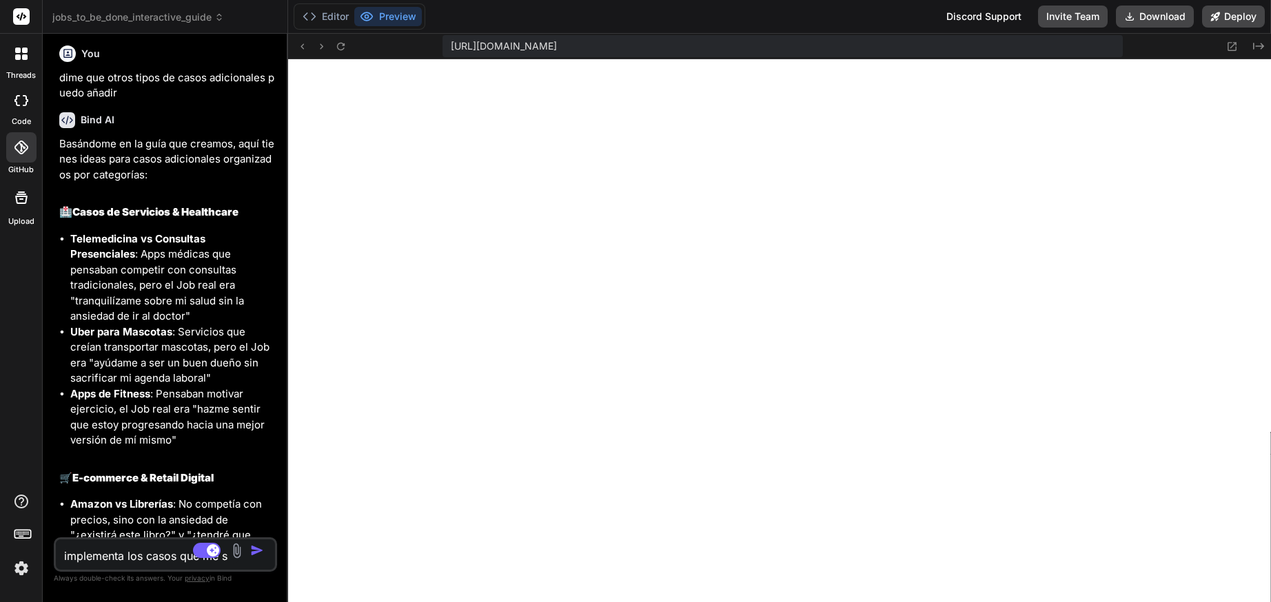
type textarea "x"
type textarea "implementa los casos que me sug"
type textarea "x"
type textarea "implementa los casos que me suge"
type textarea "x"
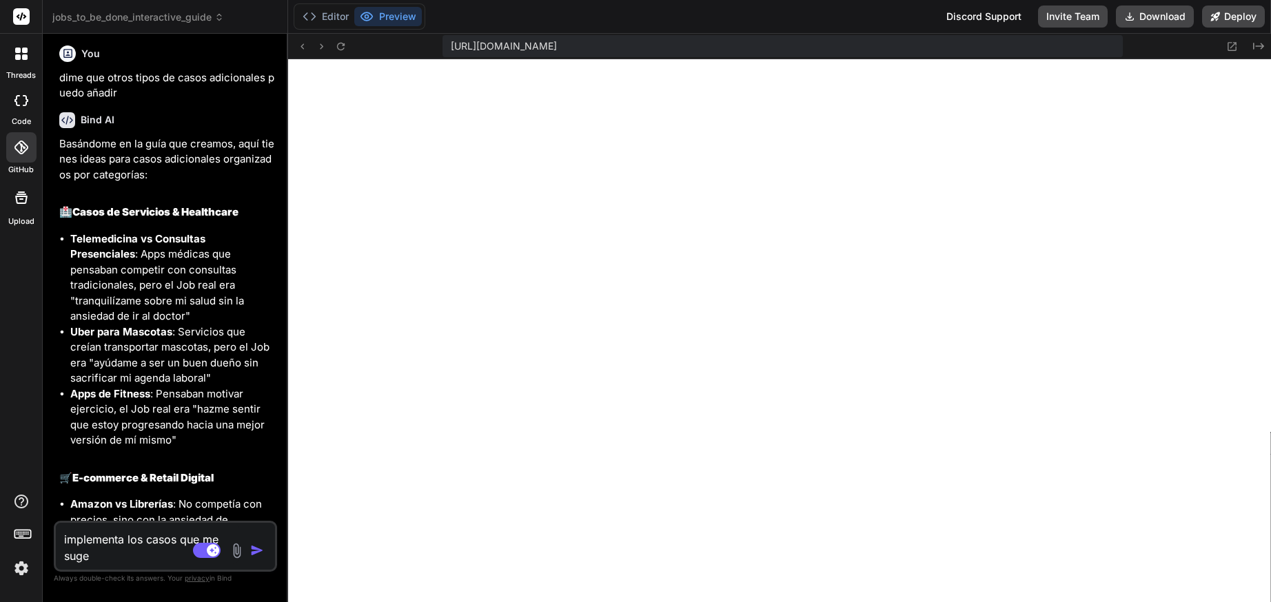
type textarea "implementa los casos que me suger"
type textarea "x"
type textarea "implementa los casos que me sugeri"
type textarea "x"
type textarea "implementa los casos que me sugeris"
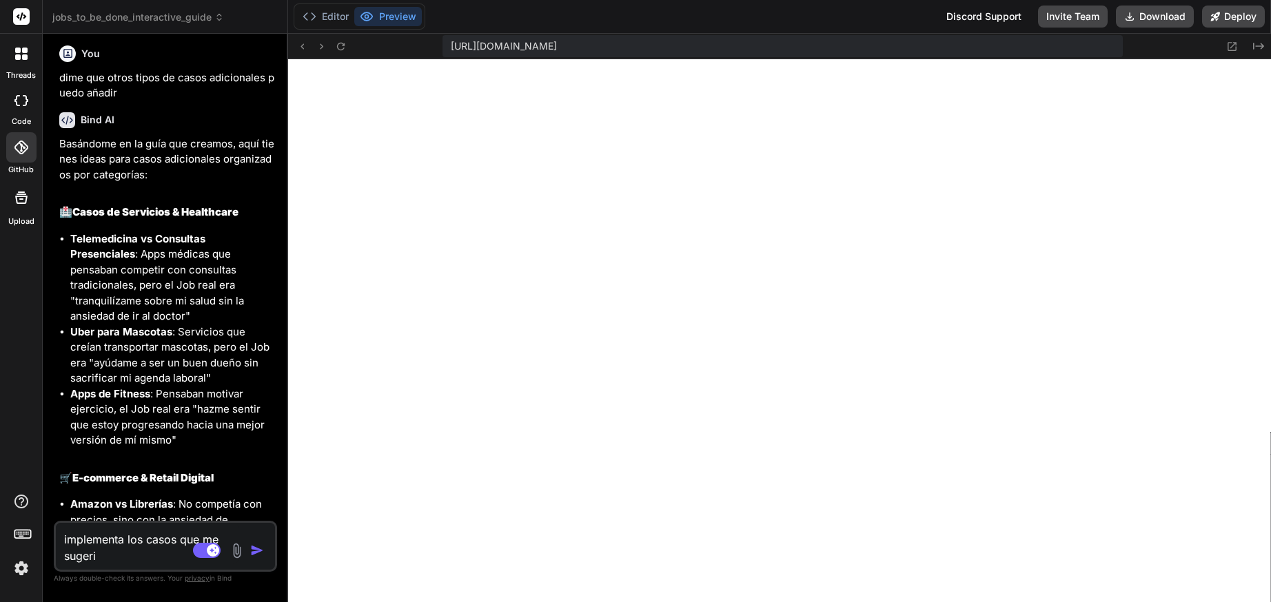
type textarea "x"
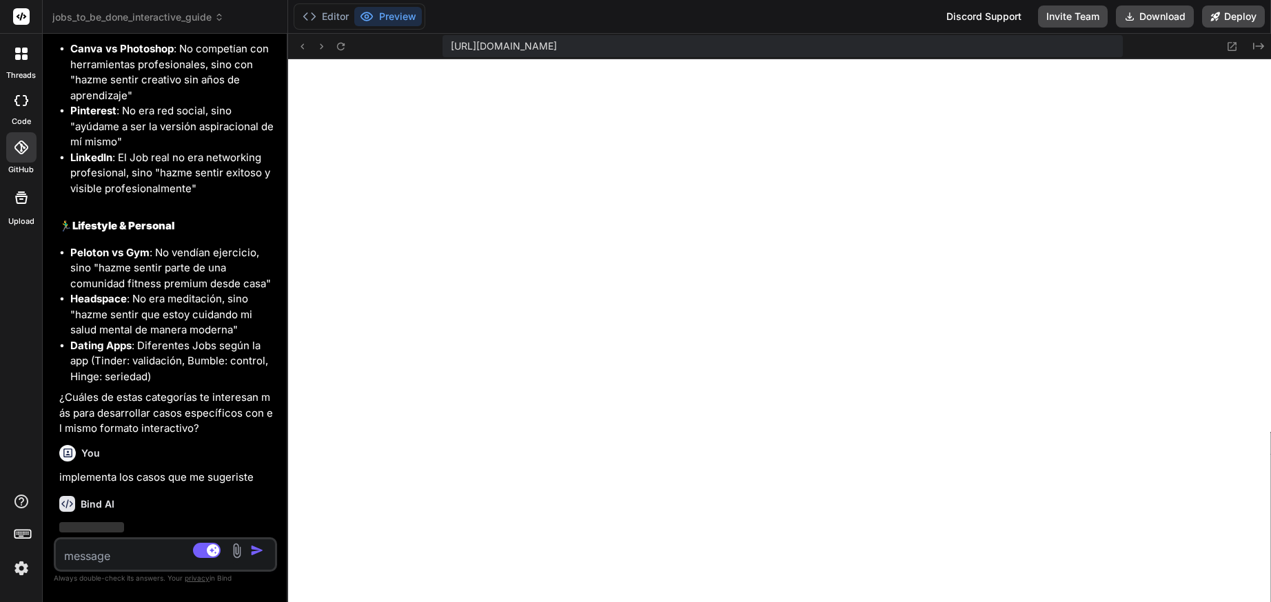
scroll to position [3522, 0]
click at [311, 18] on icon at bounding box center [309, 17] width 14 height 14
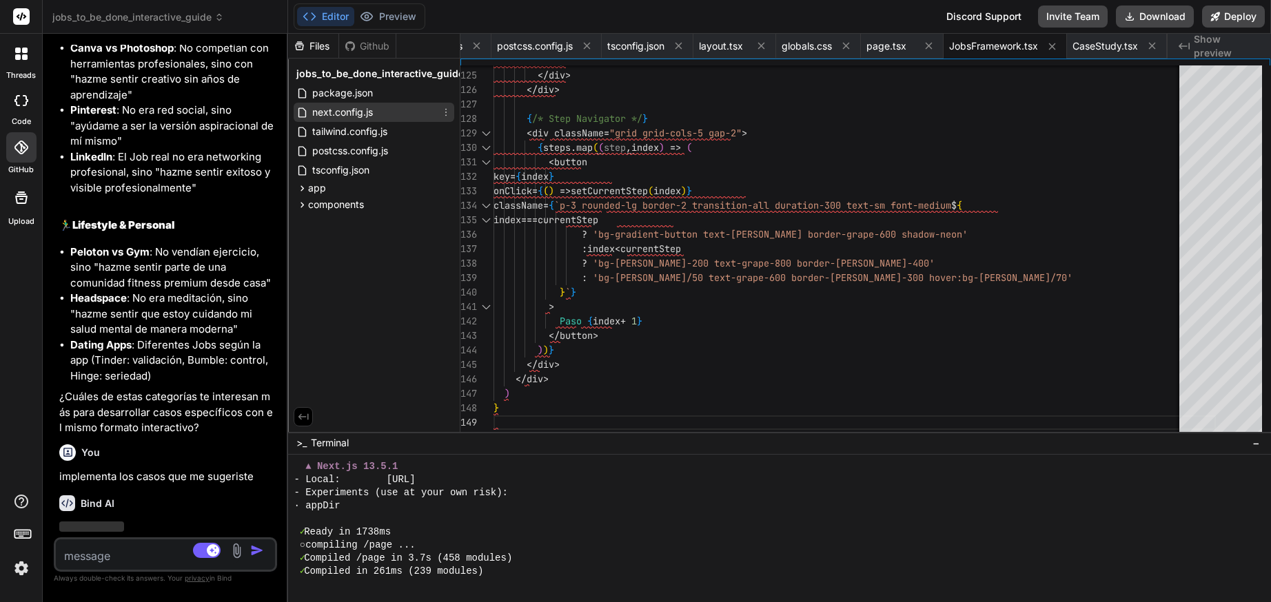
click at [317, 118] on span "next.config.js" at bounding box center [342, 112] width 63 height 17
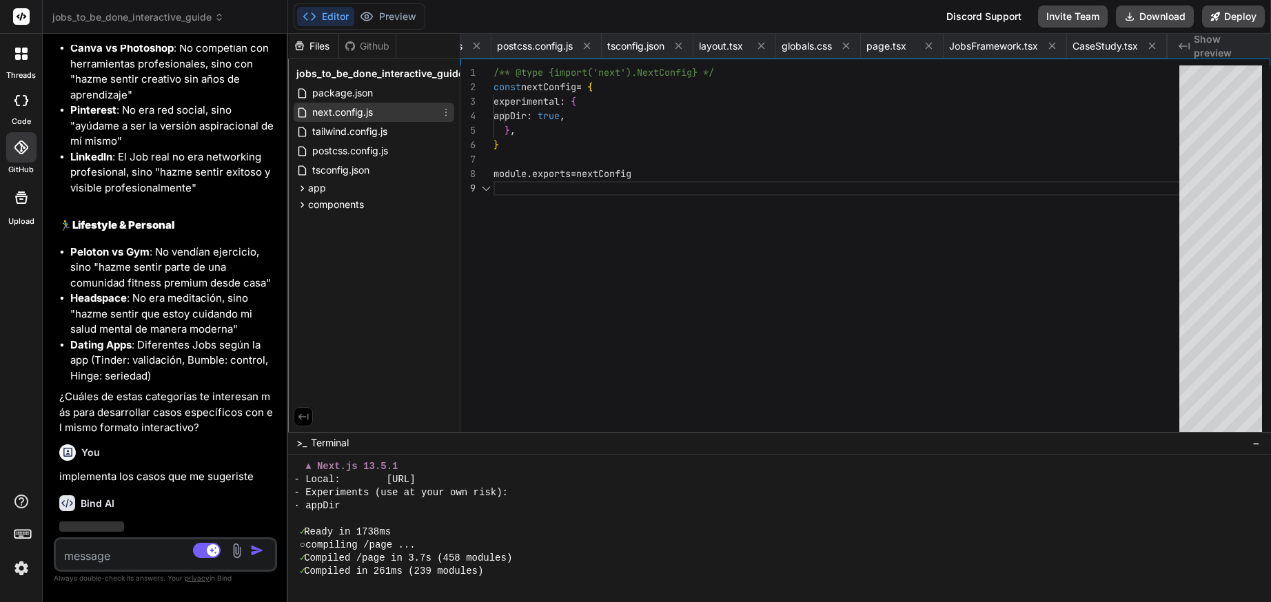
scroll to position [0, 95]
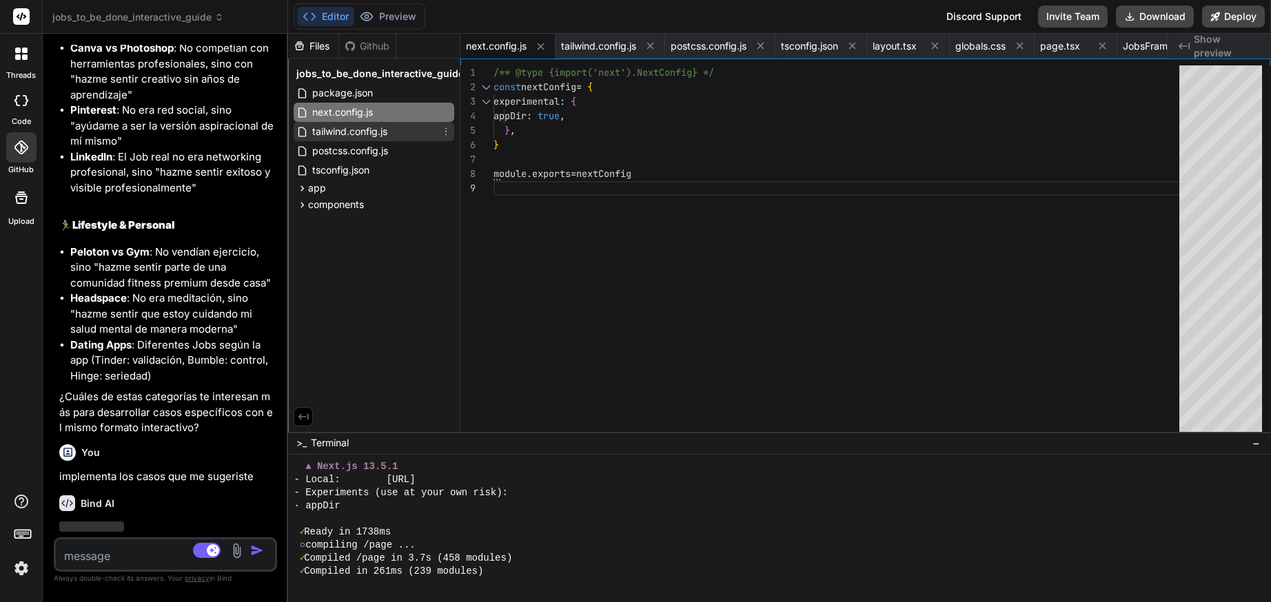
click at [327, 136] on span "tailwind.config.js" at bounding box center [350, 131] width 78 height 17
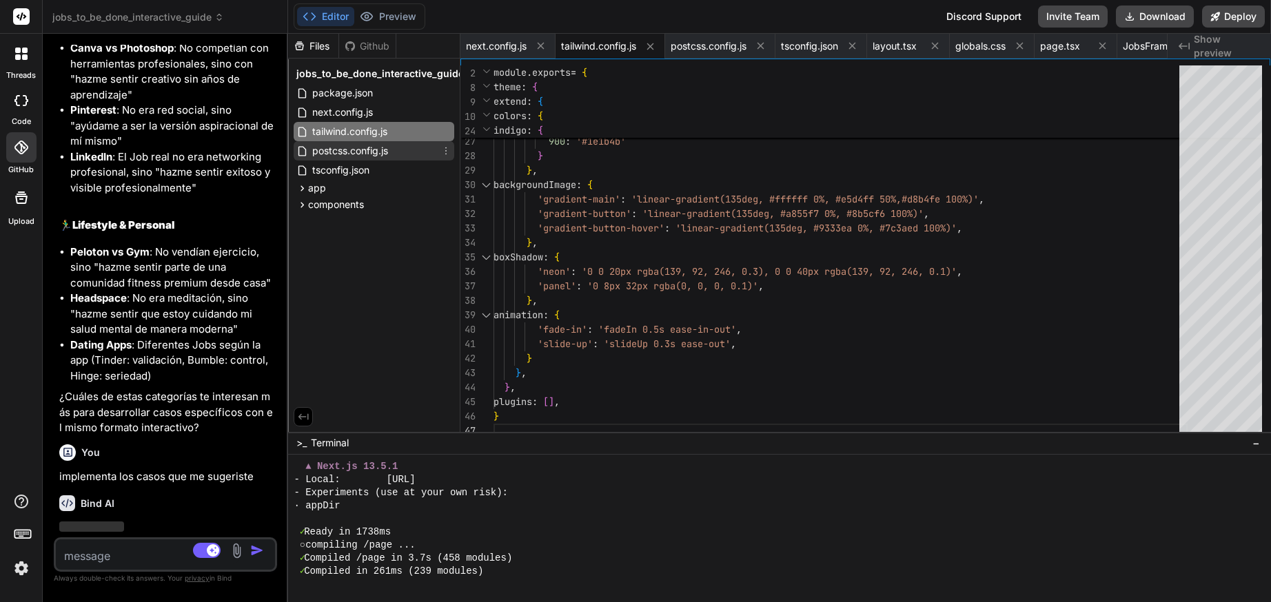
click at [347, 156] on span "postcss.config.js" at bounding box center [350, 151] width 79 height 17
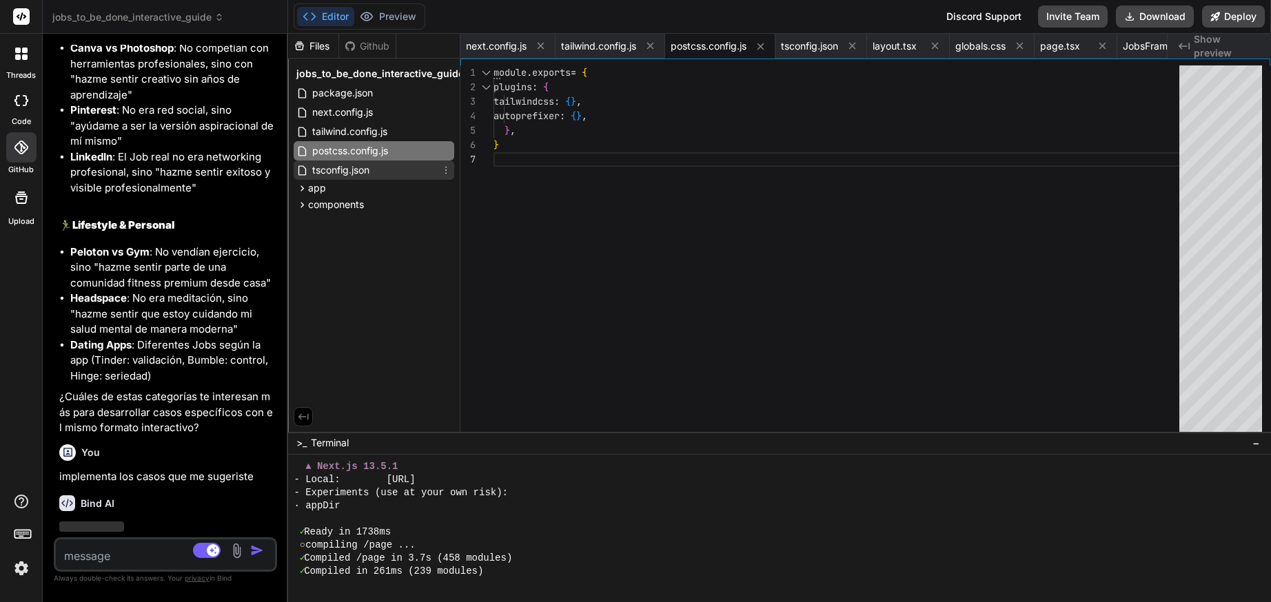
click at [351, 179] on div "tsconfig.json" at bounding box center [374, 170] width 161 height 19
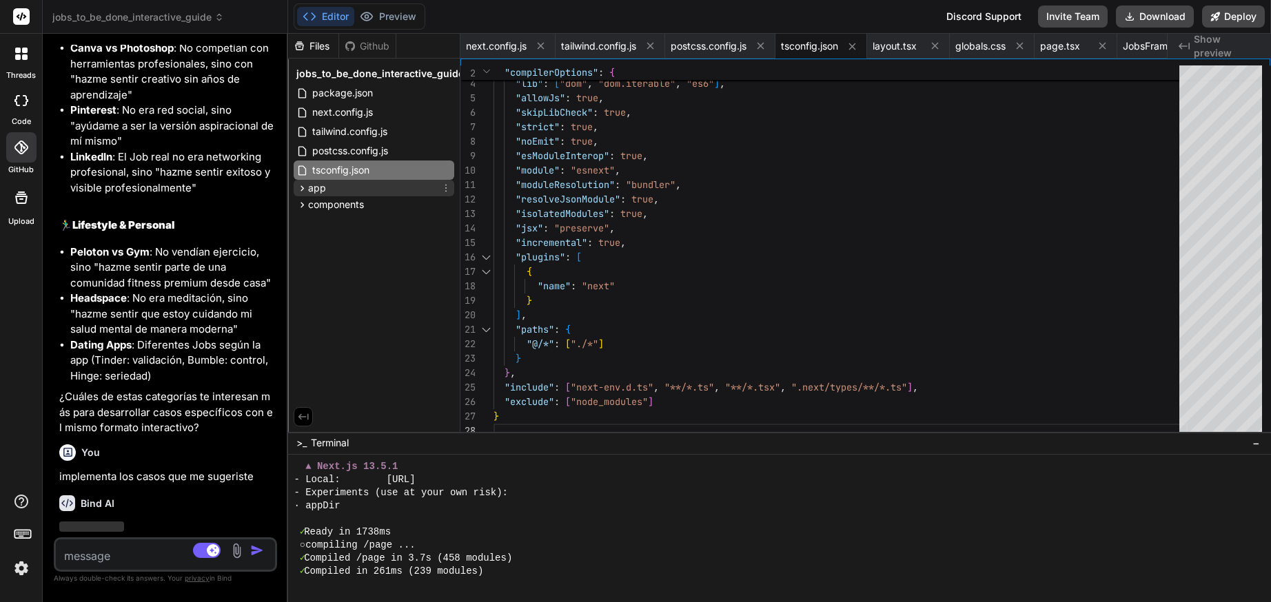
click at [300, 190] on icon at bounding box center [302, 189] width 12 height 12
click at [344, 249] on span "page.tsx" at bounding box center [343, 246] width 43 height 17
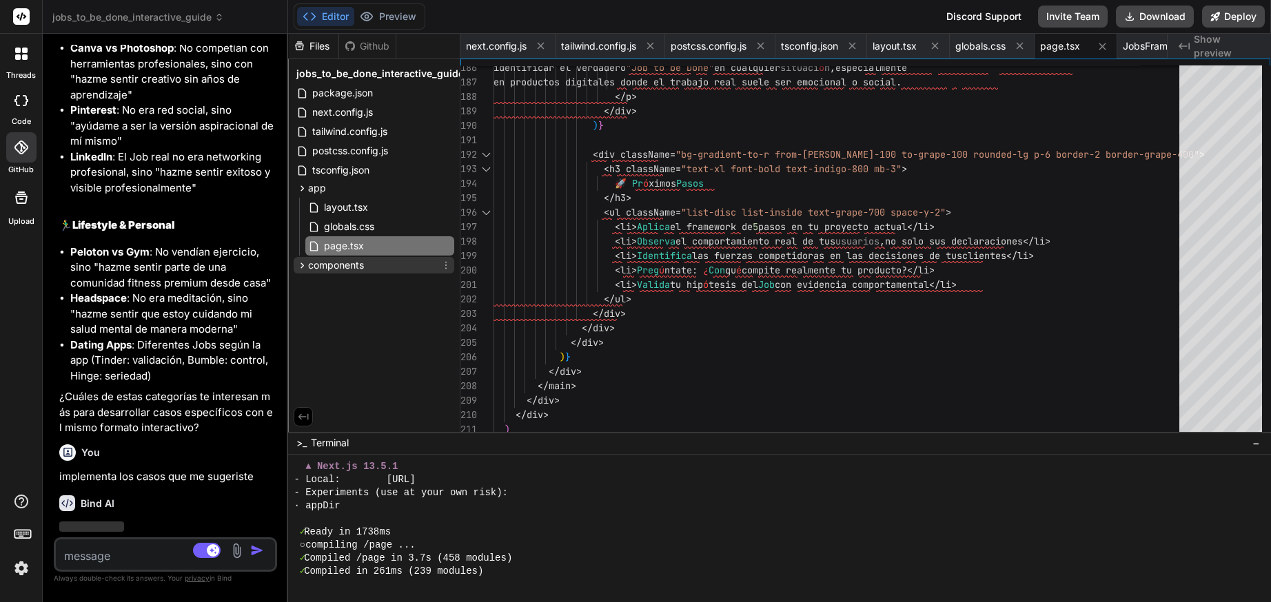
click at [302, 268] on icon at bounding box center [302, 266] width 12 height 12
click at [351, 285] on span "JobsFramework.tsx" at bounding box center [368, 284] width 92 height 17
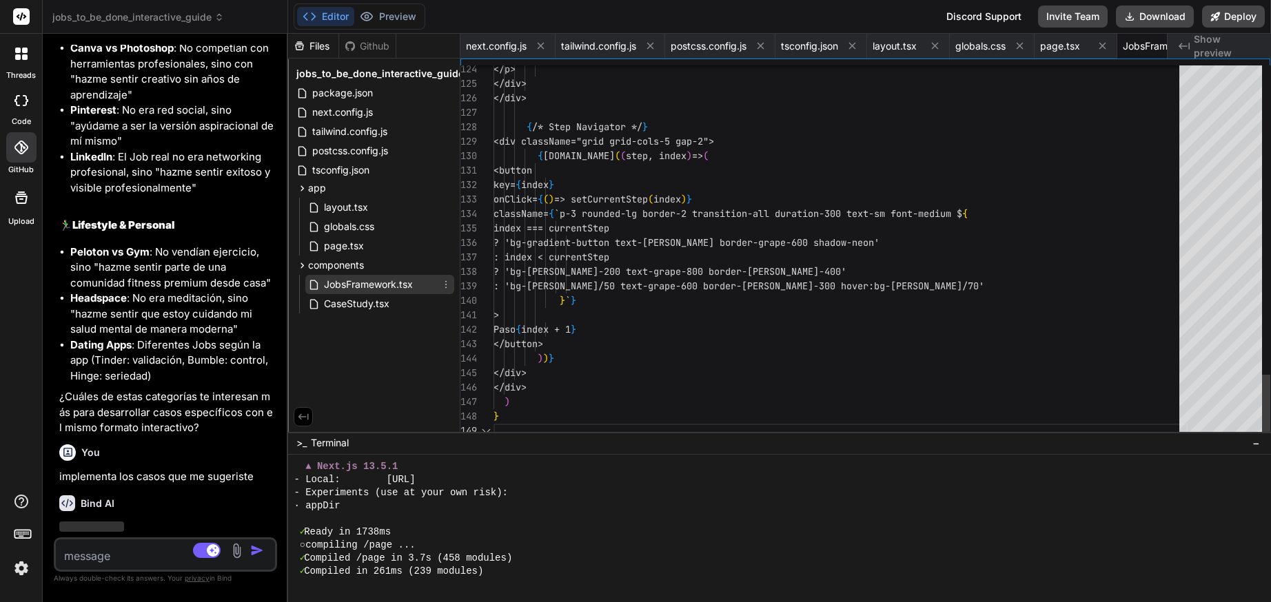
scroll to position [0, 176]
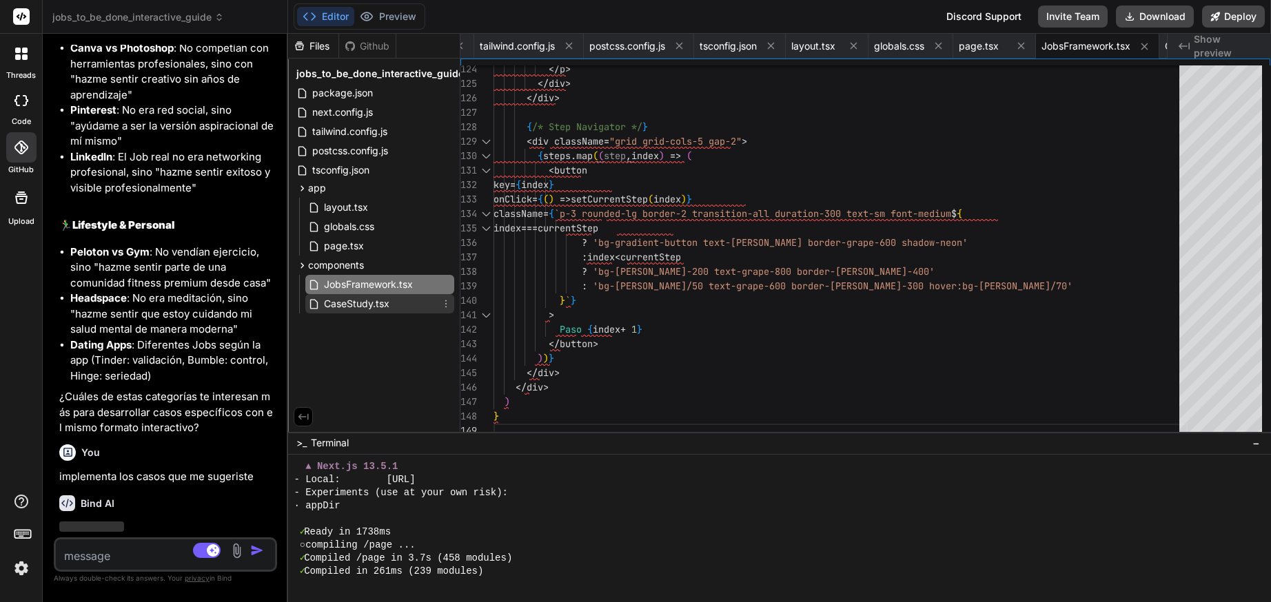
click at [357, 307] on span "CaseStudy.tsx" at bounding box center [356, 304] width 68 height 17
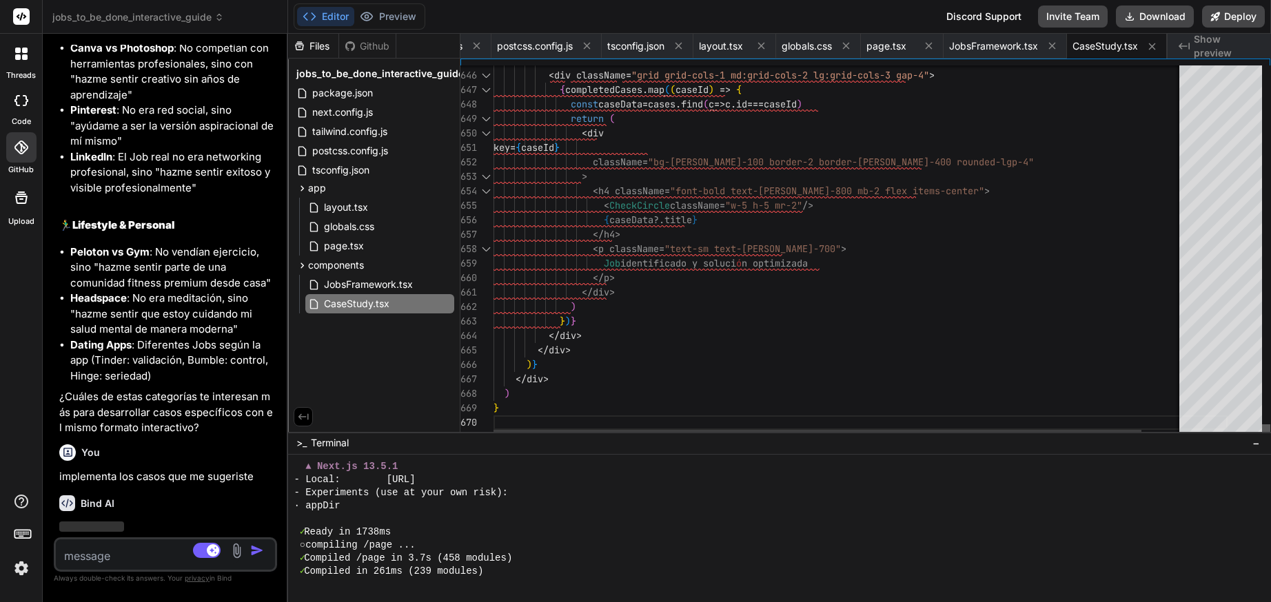
click at [1262, 438] on div at bounding box center [1266, 431] width 8 height 14
click at [357, 50] on div "Github" at bounding box center [367, 46] width 57 height 14
click at [311, 42] on div "Files" at bounding box center [313, 46] width 50 height 14
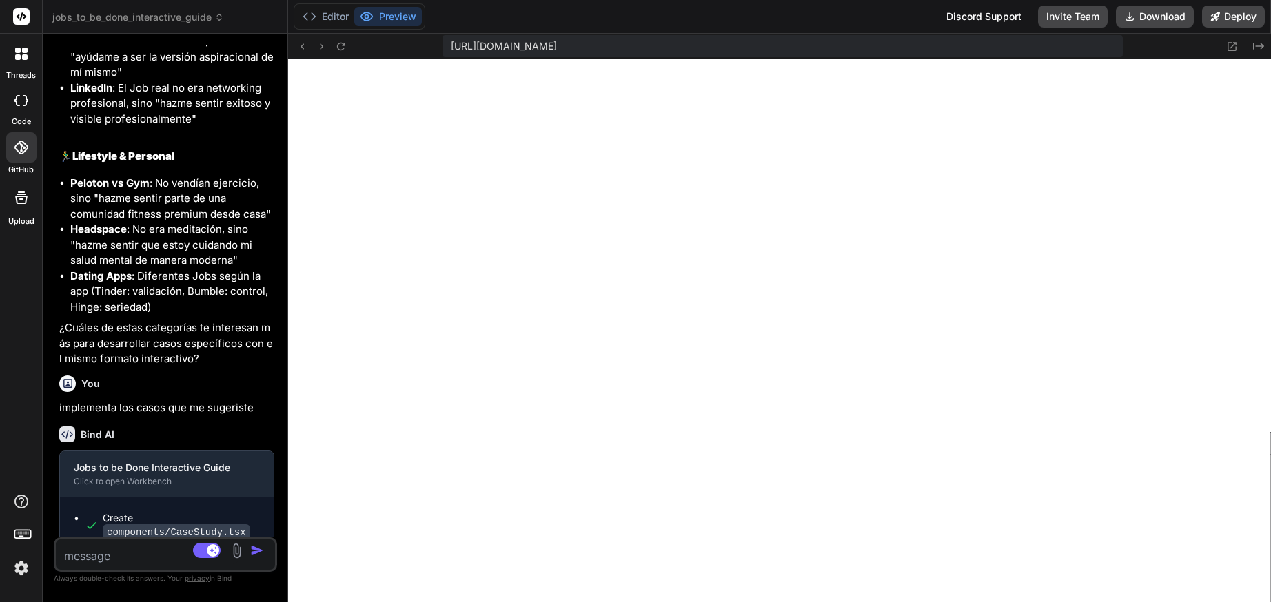
scroll to position [3636, 0]
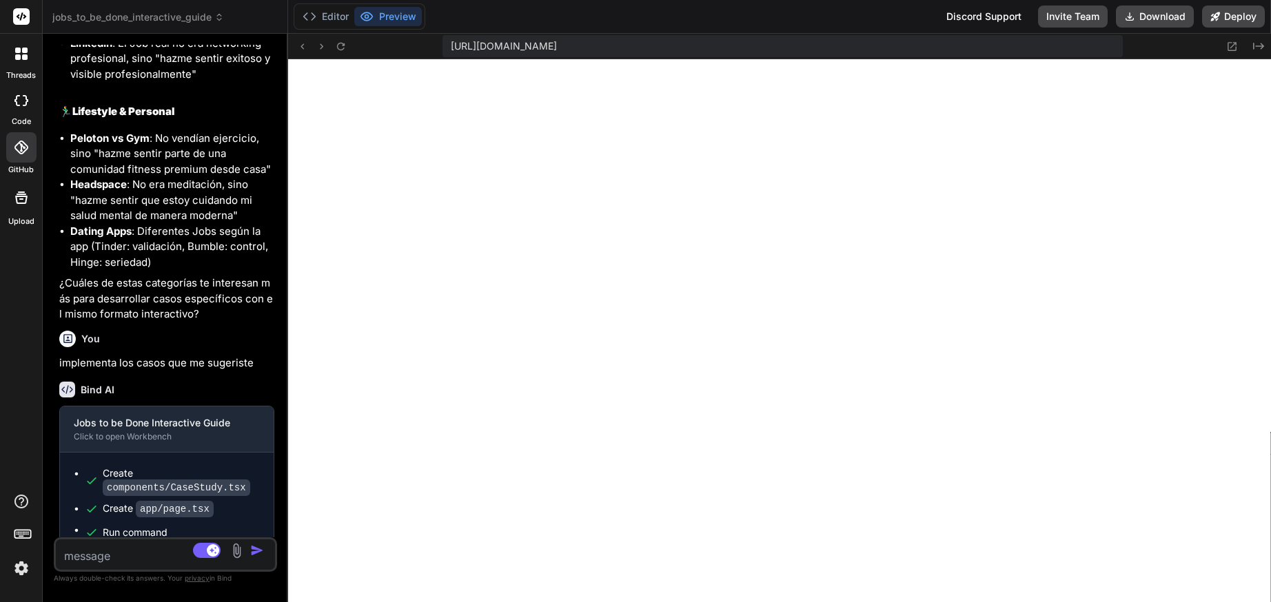
click at [127, 557] on textarea at bounding box center [147, 552] width 183 height 25
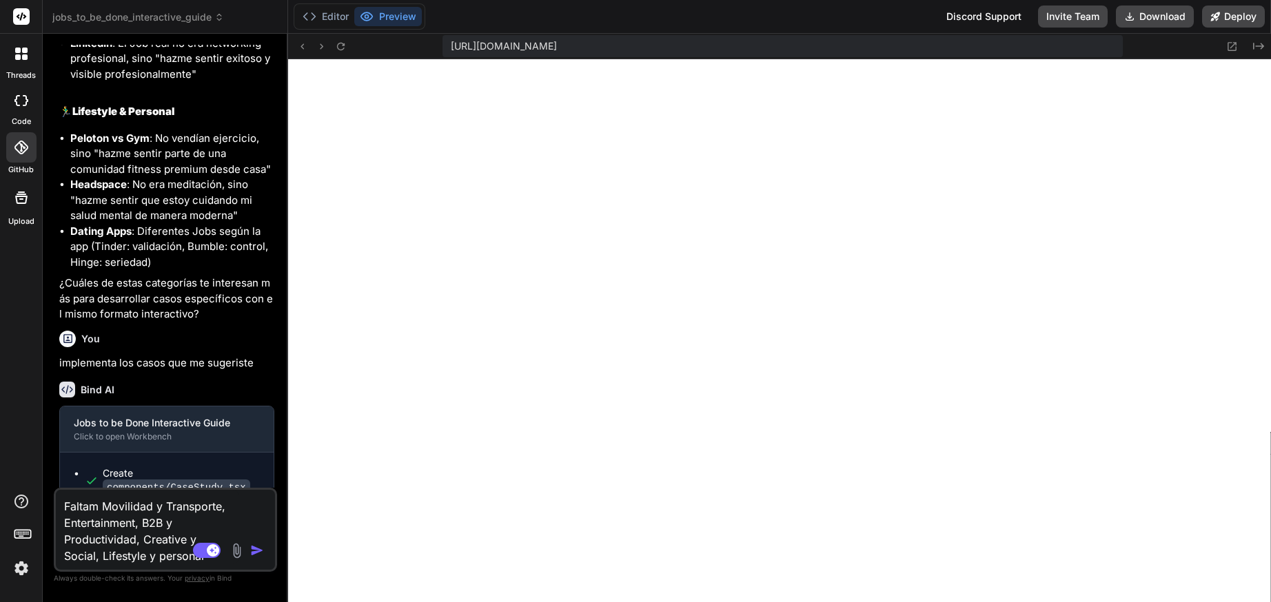
click at [257, 548] on img "button" at bounding box center [257, 551] width 14 height 14
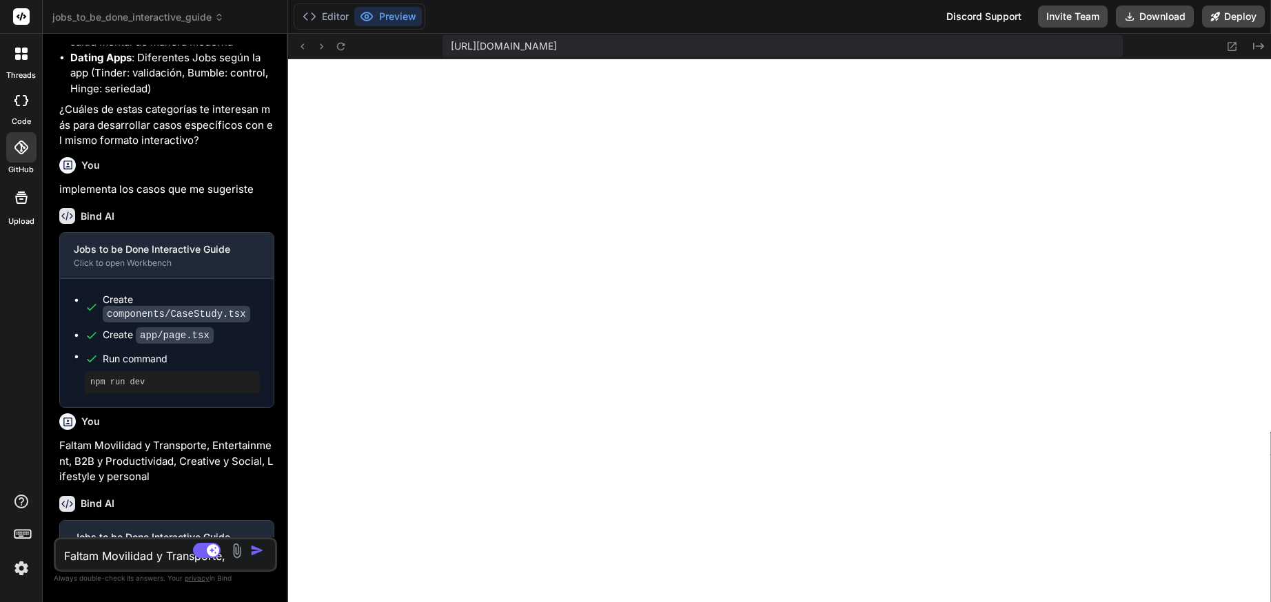
scroll to position [5472, 0]
click at [144, 558] on textarea "Faltam Movilidad y Transporte, Entertainment, B2B y Productividad, Creative y S…" at bounding box center [147, 552] width 183 height 25
click at [103, 551] on textarea "Faltam Movilidad y Transporte, Entertainment, B2B y Productividad, Creative y S…" at bounding box center [147, 552] width 183 height 25
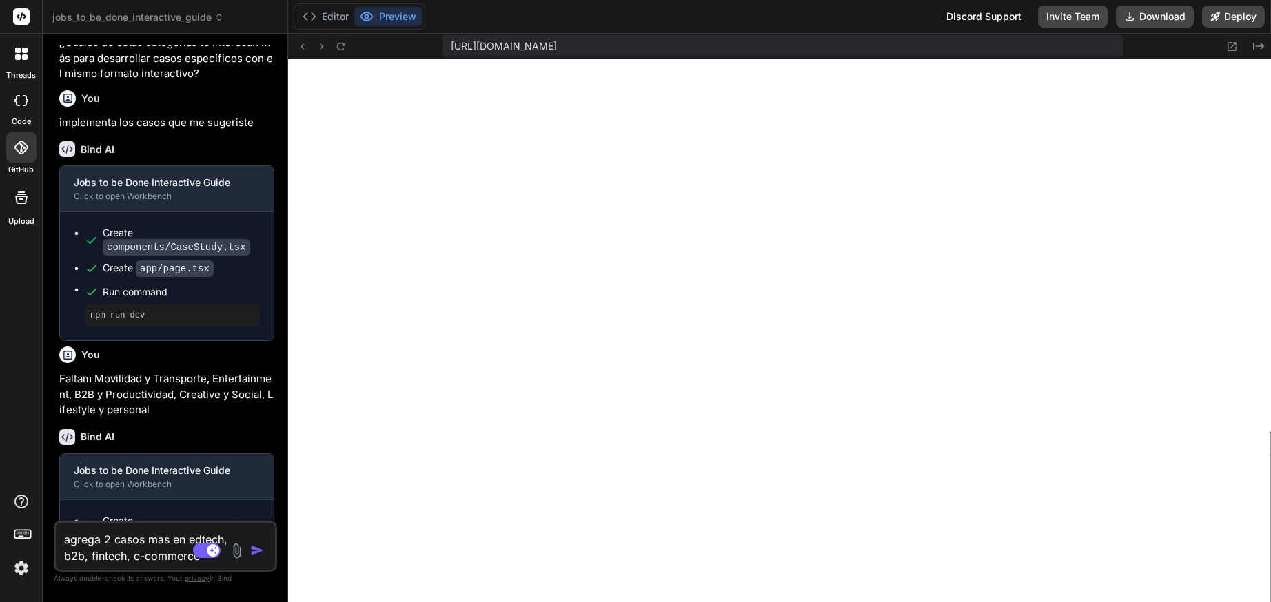
scroll to position [3940, 0]
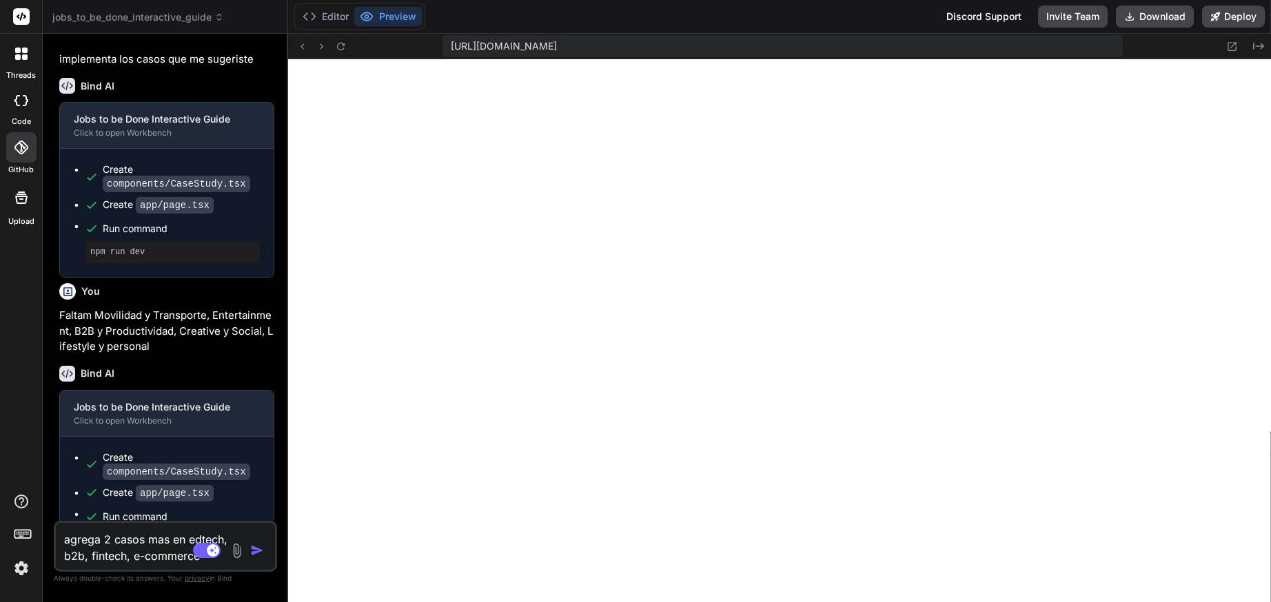
click at [258, 557] on div "Agent Mode. When this toggle is activated, AI automatically makes decisions, re…" at bounding box center [229, 550] width 79 height 17
click at [258, 552] on img "button" at bounding box center [257, 551] width 14 height 14
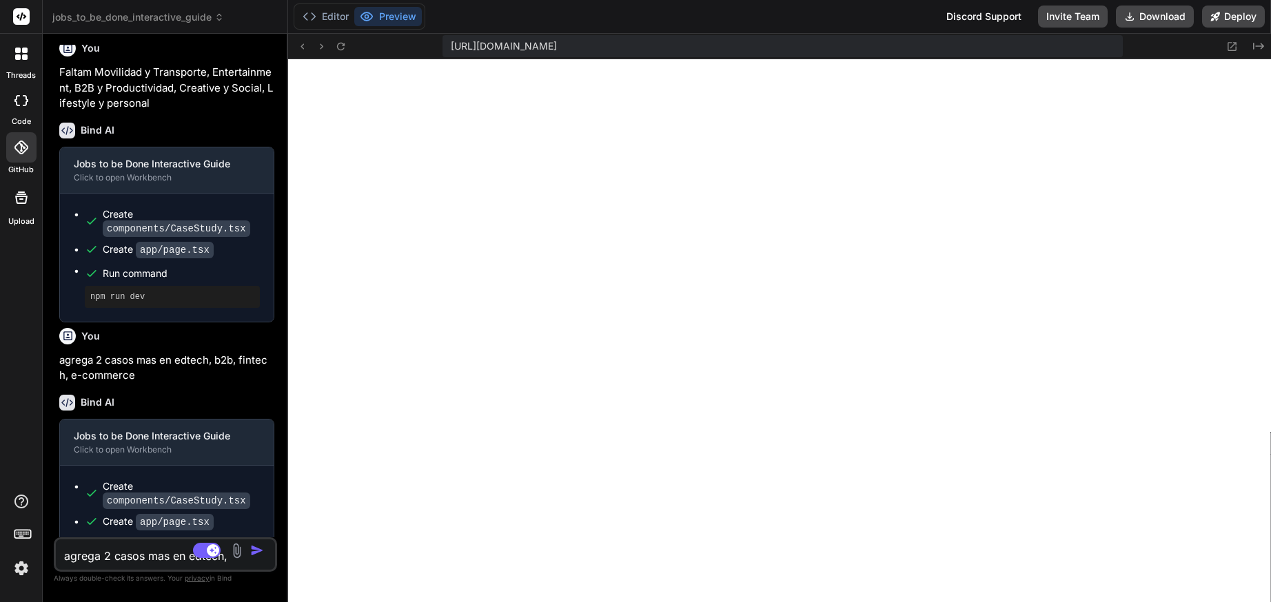
scroll to position [4195, 0]
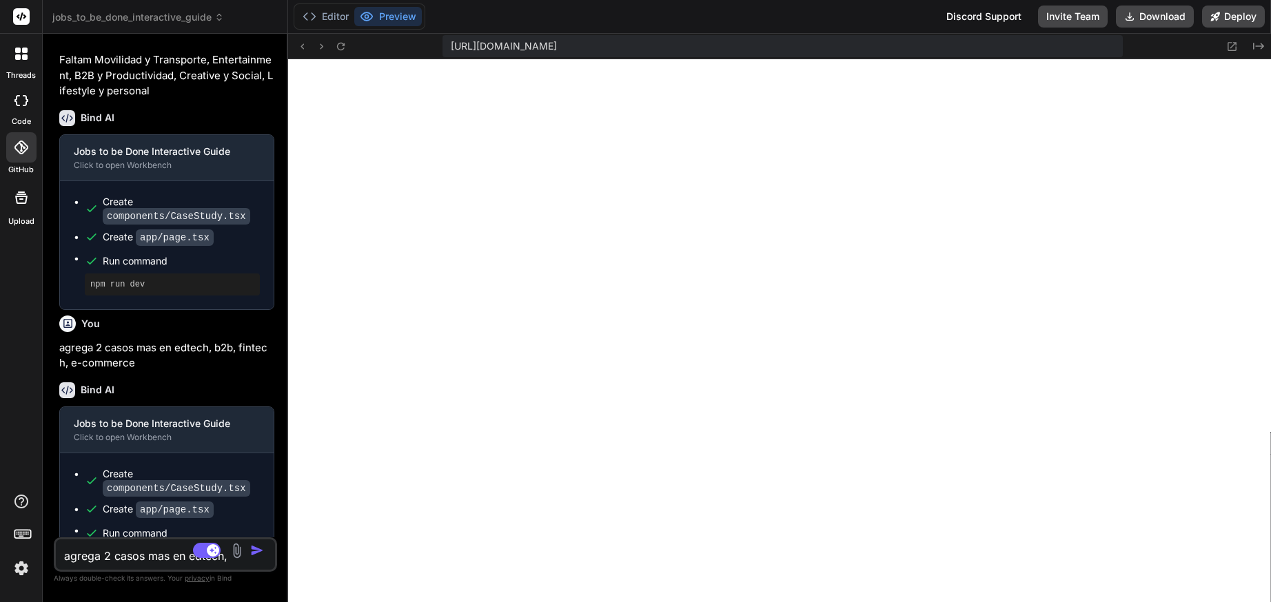
click at [155, 557] on textarea "agrega 2 casos mas en edtech, b2b, fintech, e-commerce" at bounding box center [147, 552] width 183 height 25
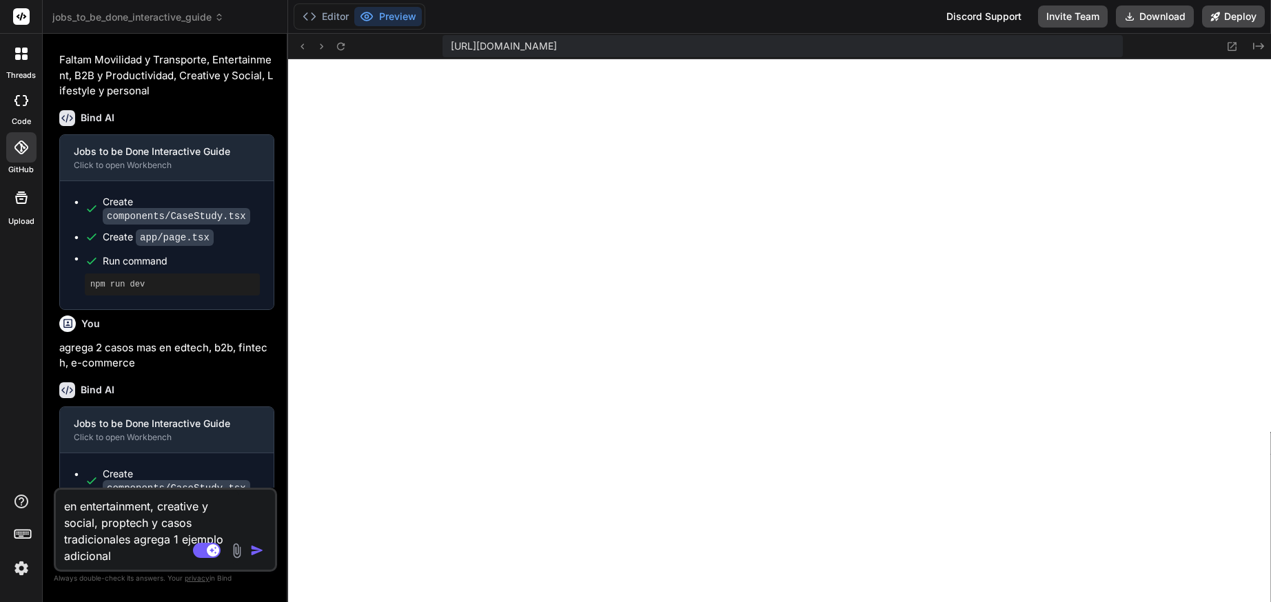
click at [263, 553] on img "button" at bounding box center [257, 551] width 14 height 14
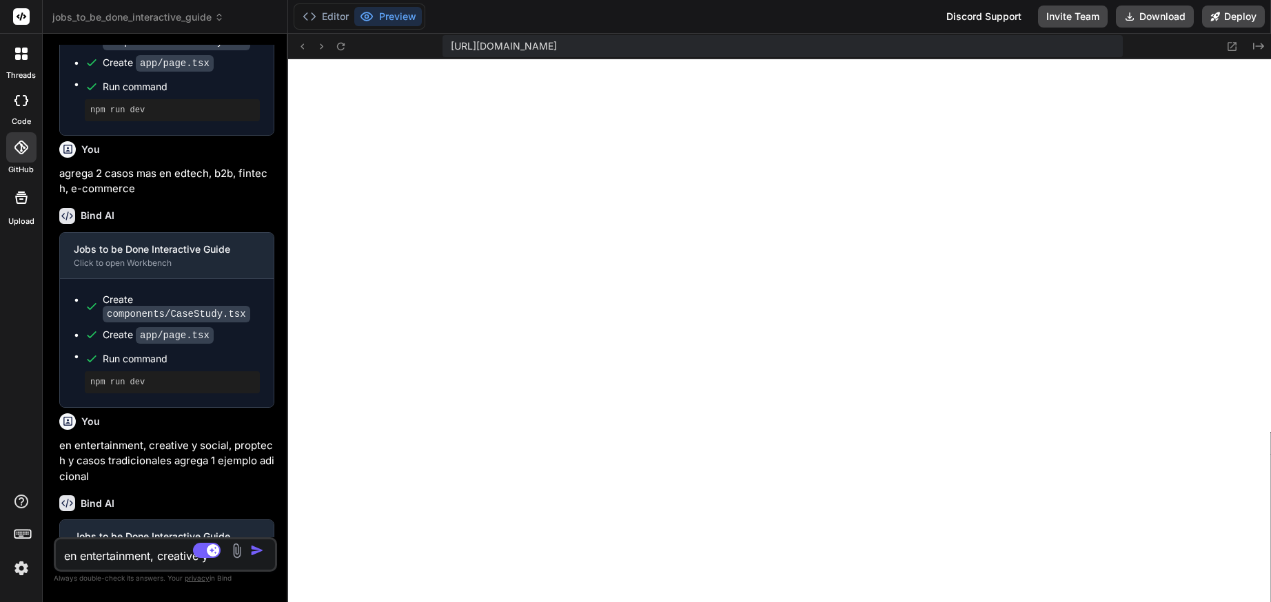
scroll to position [9112, 0]
click at [327, 19] on button "Editor" at bounding box center [325, 16] width 57 height 19
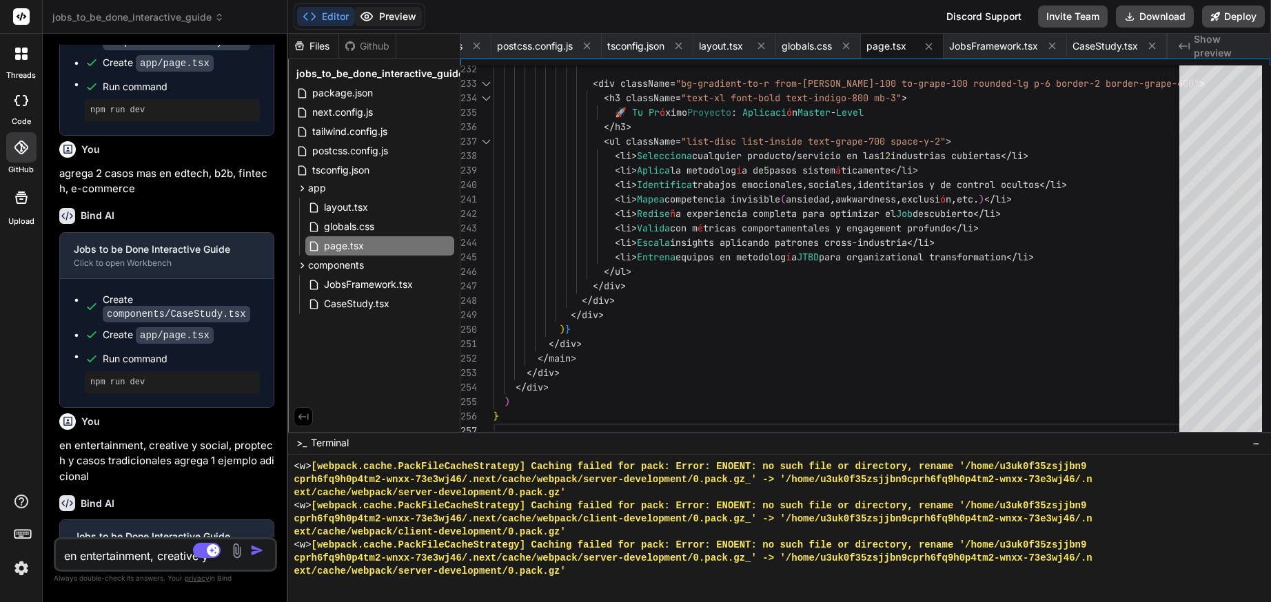
click at [376, 18] on button "Preview" at bounding box center [388, 16] width 68 height 19
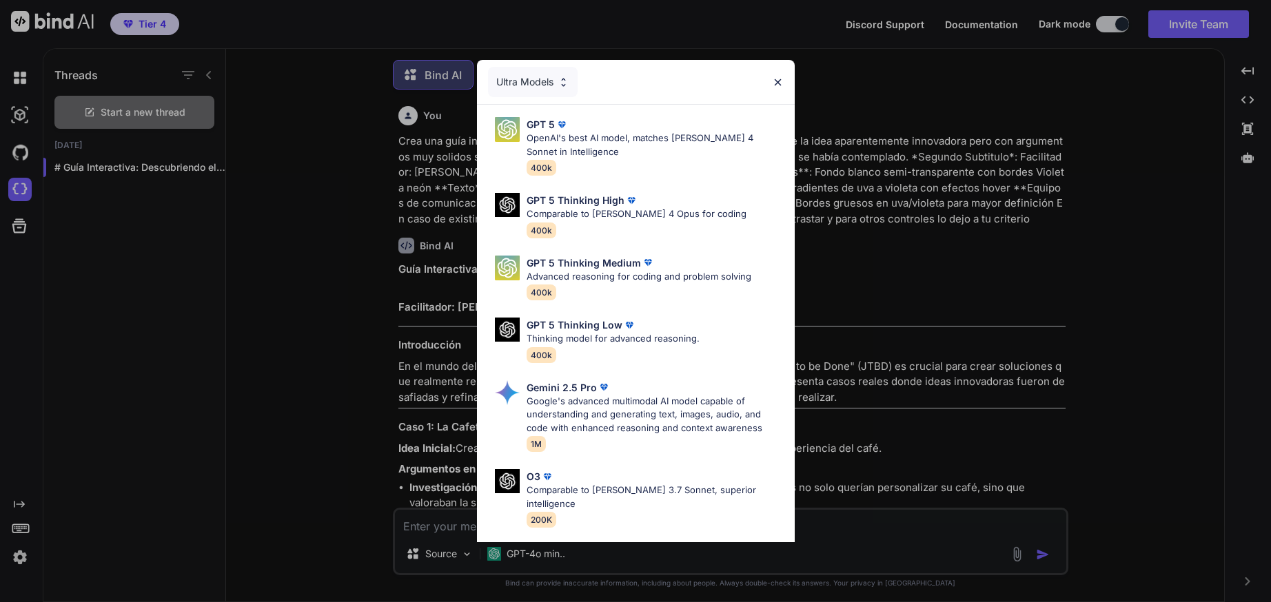
scroll to position [7, 0]
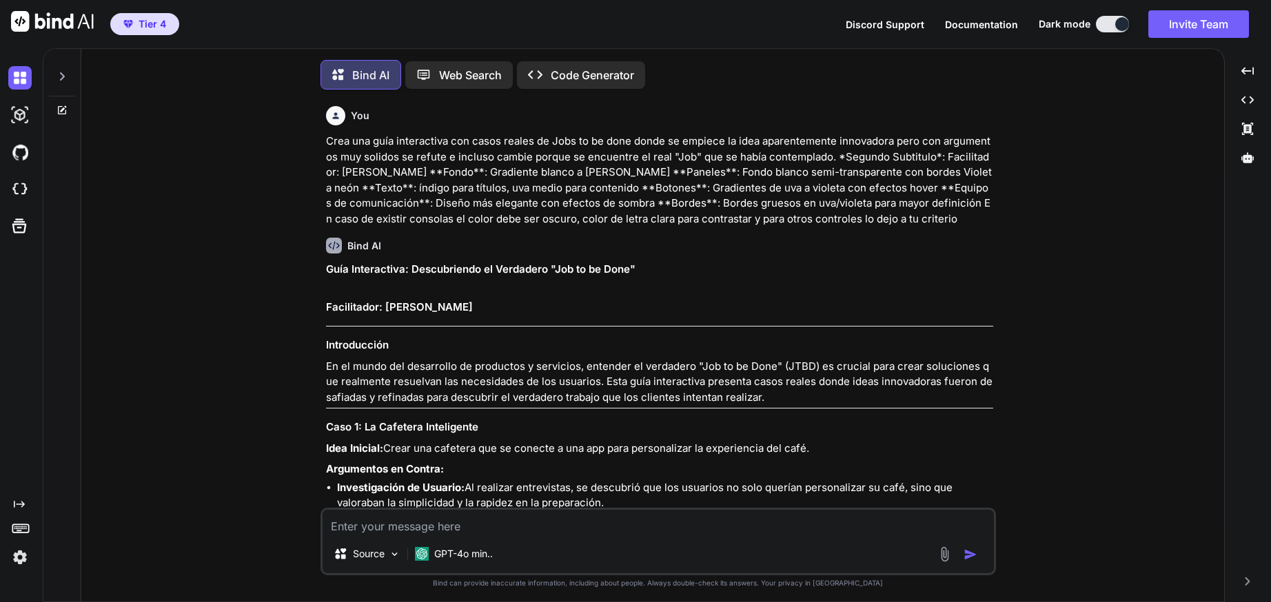
scroll to position [7, 0]
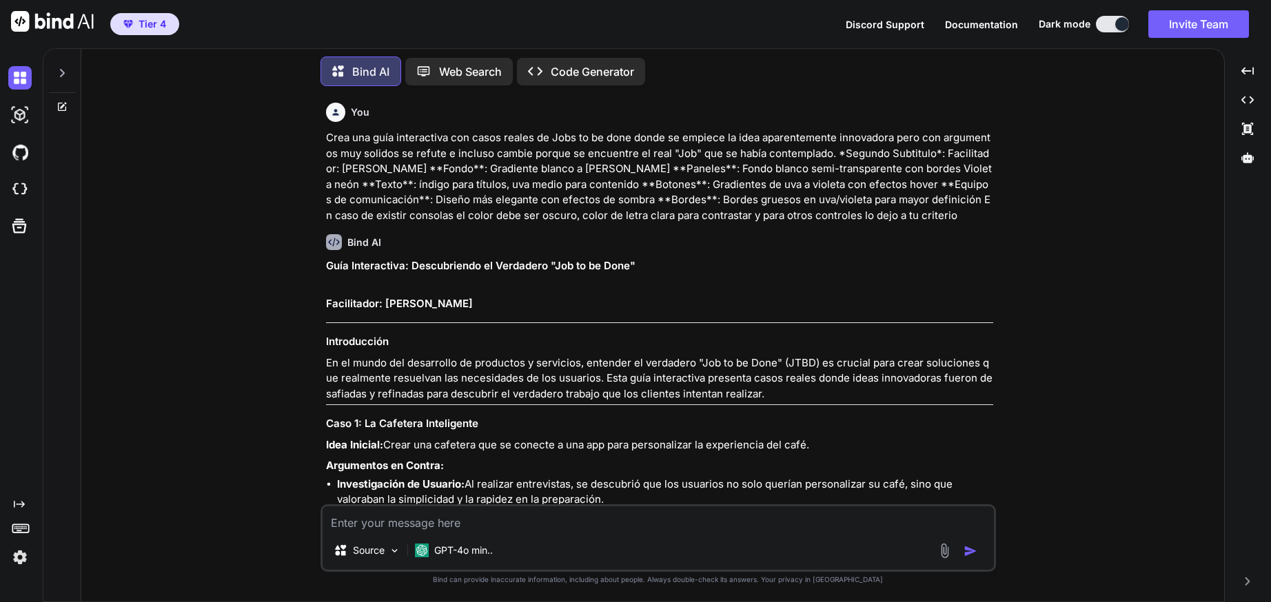
type textarea "x"
